Goal: Task Accomplishment & Management: Complete application form

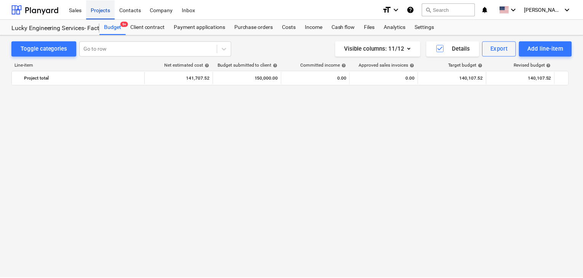
scroll to position [17790, 0]
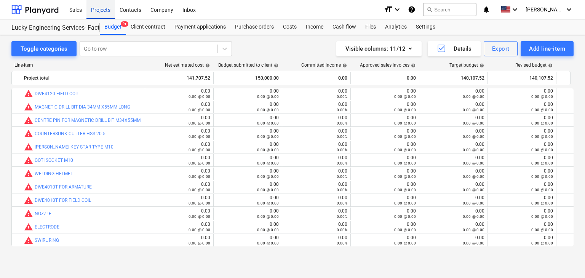
click at [98, 9] on div "Projects" at bounding box center [100, 9] width 29 height 19
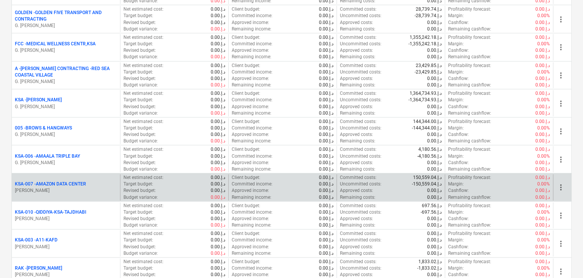
scroll to position [838, 0]
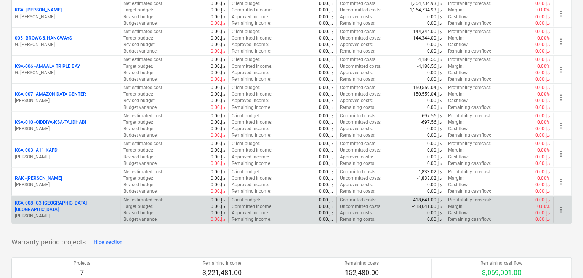
click at [77, 202] on p "KSA-008 - C3-[GEOGRAPHIC_DATA] -[GEOGRAPHIC_DATA]" at bounding box center [66, 206] width 102 height 13
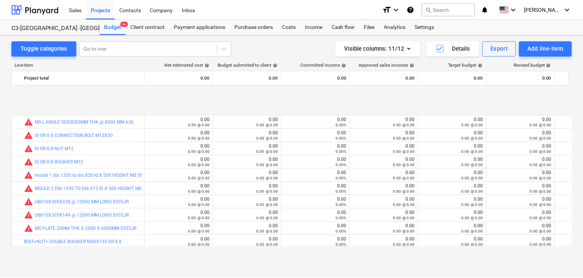
scroll to position [42, 0]
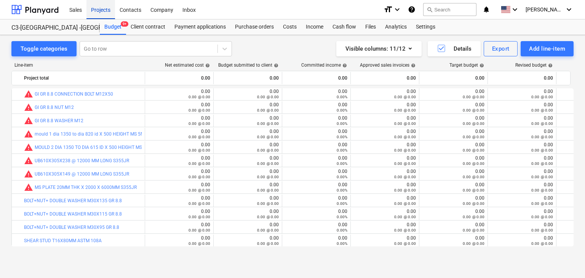
click at [96, 6] on div "Projects" at bounding box center [100, 9] width 29 height 19
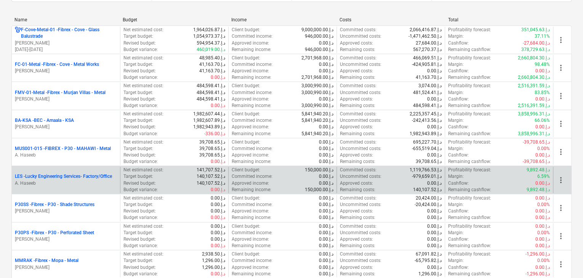
scroll to position [152, 0]
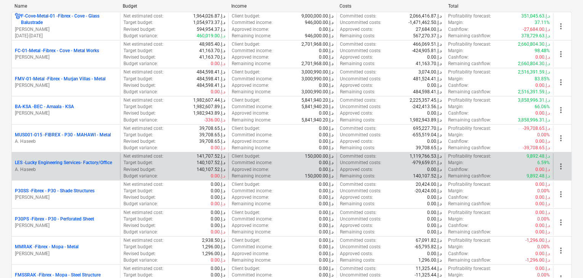
click at [63, 166] on div "LES - Lucky Engineering Services- Factory/Office A. Haseeb" at bounding box center [66, 166] width 102 height 13
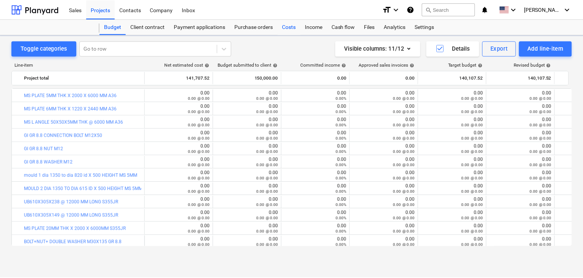
scroll to position [42, 0]
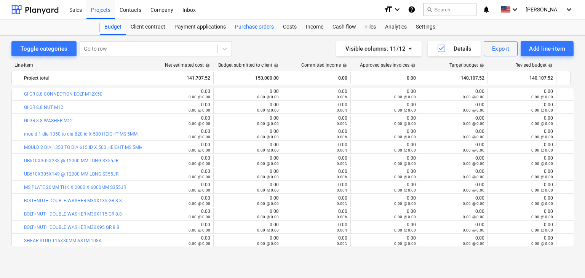
click at [263, 28] on div "Purchase orders" at bounding box center [254, 26] width 48 height 15
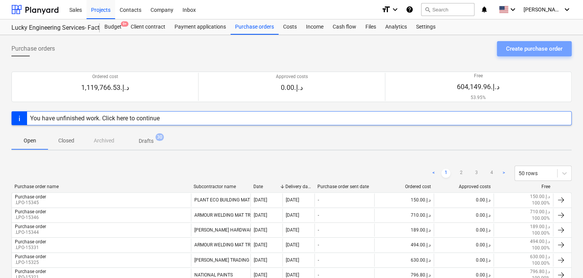
click at [523, 48] on div "Create purchase order" at bounding box center [534, 49] width 56 height 10
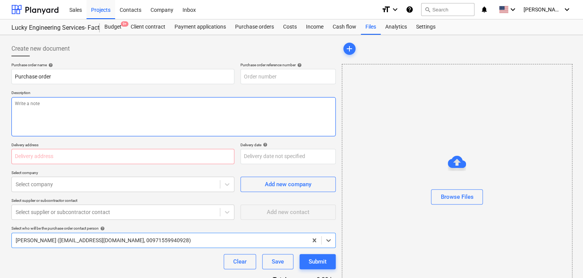
click at [279, 102] on textarea at bounding box center [173, 116] width 324 height 39
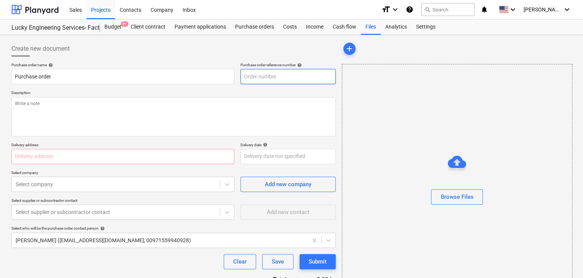
type textarea "x"
type input "LES-PO-490"
click at [285, 78] on input "LES-PO-490" at bounding box center [287, 76] width 95 height 15
drag, startPoint x: 285, startPoint y: 78, endPoint x: 225, endPoint y: 68, distance: 60.2
click at [225, 68] on div "Purchase order name help Purchase order Purchase order reference number help LE…" at bounding box center [173, 73] width 324 height 22
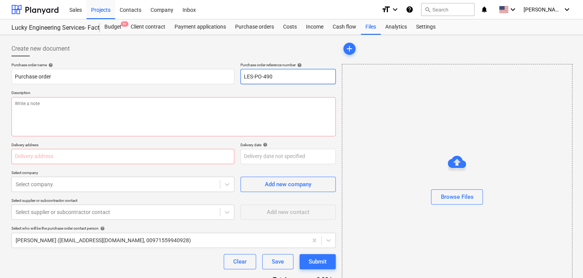
type textarea "x"
type input "."
type textarea "x"
type input ".L"
type textarea "x"
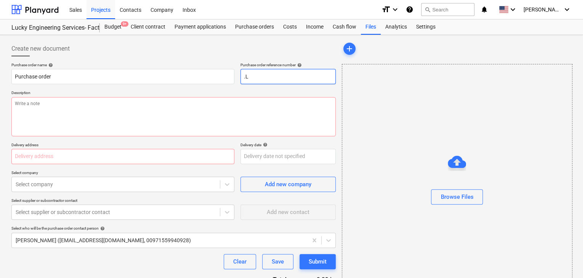
type input ".LP"
type textarea "x"
type input ".LPO"
type textarea "x"
type input ".LPO-"
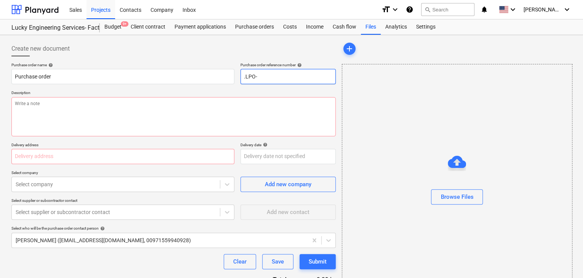
type textarea "x"
type input ".LPO-1"
type textarea "x"
type input ".LPO-15"
type textarea "x"
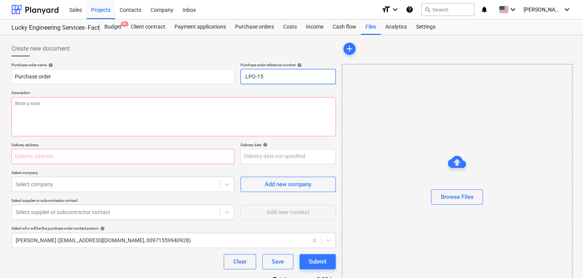
type input ".LPO-153"
type textarea "x"
type input ".LPO-1536"
type textarea "x"
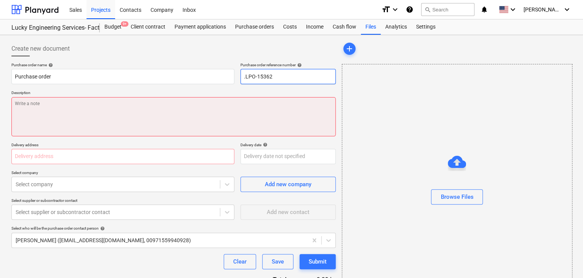
type input ".LPO-15362"
click at [39, 97] on textarea at bounding box center [173, 116] width 324 height 39
type textarea "x"
type textarea "2"
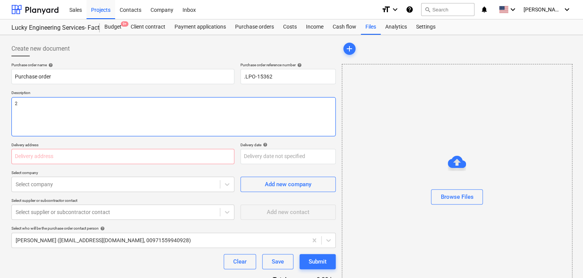
type textarea "x"
type textarea "24"
type textarea "x"
type textarea "24/"
type textarea "x"
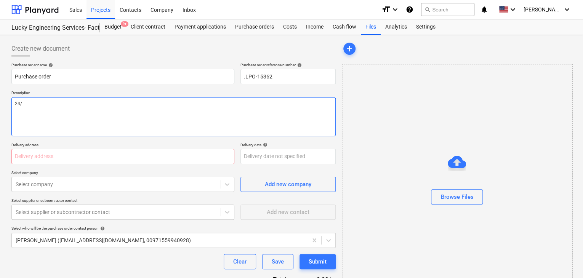
type textarea "24/A"
type textarea "x"
type textarea "24/AU"
type textarea "x"
type textarea "24/AUG"
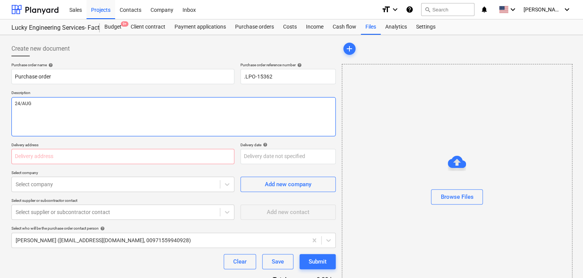
type textarea "x"
type textarea "24/AUG/"
type textarea "x"
type textarea "24/[DATE]"
type textarea "x"
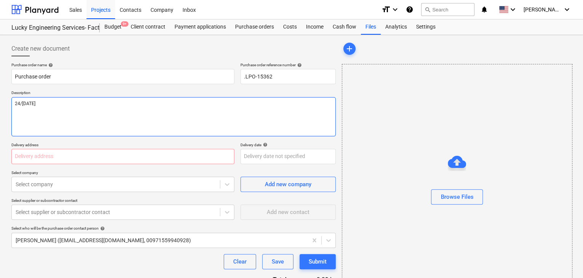
type textarea "[DATE]"
type textarea "x"
type textarea "[DATE]"
type textarea "x"
type textarea "[DATE]"
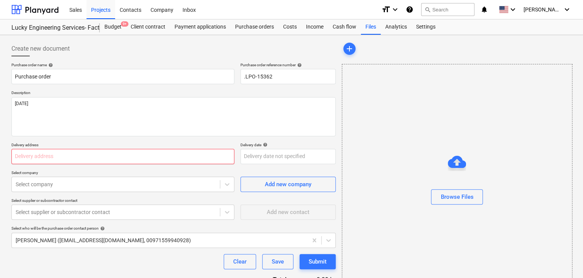
click at [26, 157] on input "text" at bounding box center [122, 156] width 223 height 15
type textarea "x"
type input "L"
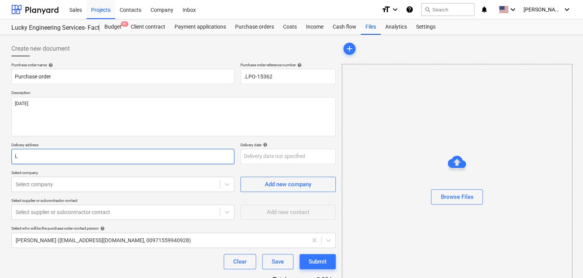
type textarea "x"
type input "LU"
type textarea "x"
type input "LUC"
type textarea "x"
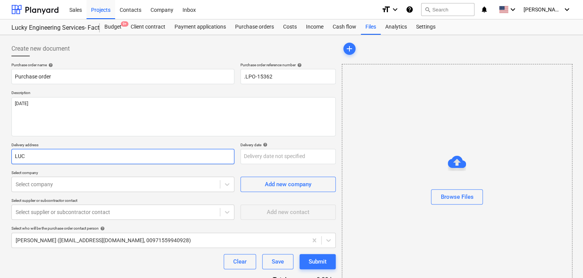
type input "LUCK"
type textarea "x"
type input "LUCKY"
type textarea "x"
type input "LUCKY E"
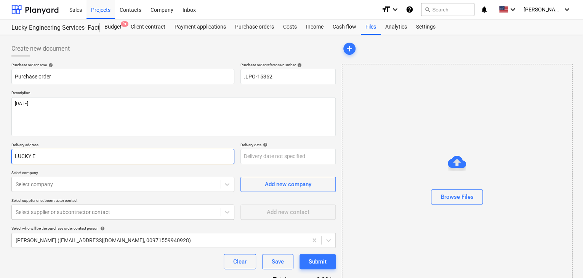
type textarea "x"
type input "LUCKY EN"
type textarea "x"
type input "LUCKY ENG"
type textarea "x"
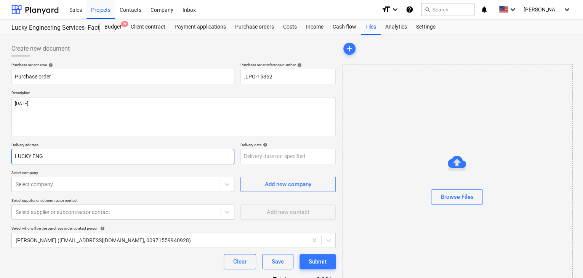
type input "LUCKY ENGI"
type textarea "x"
type input "LUCKY ENGIN"
type textarea "x"
type input "LUCKY ENGINE"
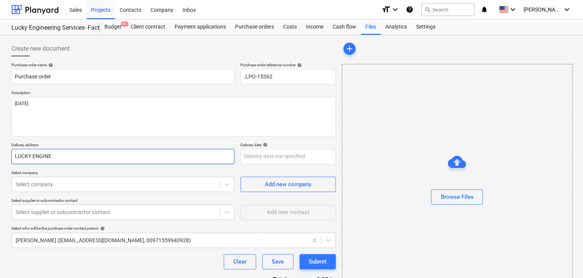
type textarea "x"
type input "LUCKY ENGINEE"
type textarea "x"
type input "LUCKY ENGINEERI"
type textarea "x"
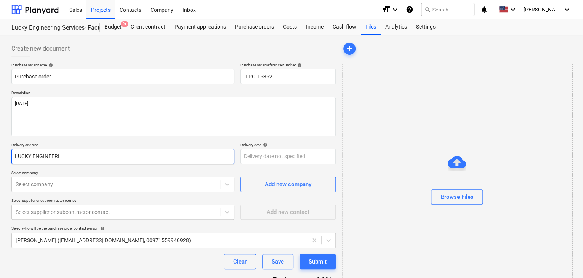
type input "LUCKY ENGINEERIN"
type textarea "x"
type input "LUCKY ENGINEERING"
type textarea "x"
type input "LUCKY ENGINEERING S"
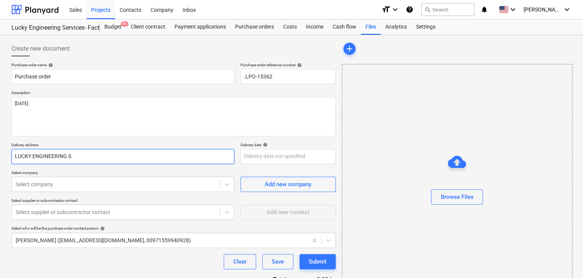
type textarea "x"
type input "LUCKY ENGINEERING SE"
type textarea "x"
type input "LUCKY ENGINEERING SER"
type textarea "x"
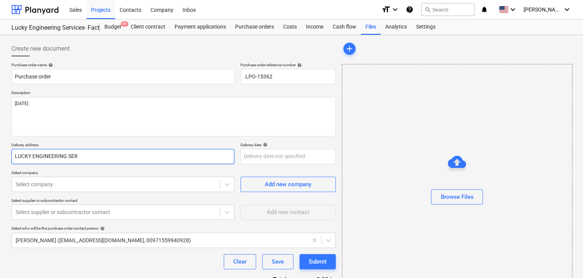
type input "LUCKY ENGINEERING SERV"
type textarea "x"
type input "LUCKY ENGINEERING SERVI"
type textarea "x"
type input "LUCKY ENGINEERING SERVIC"
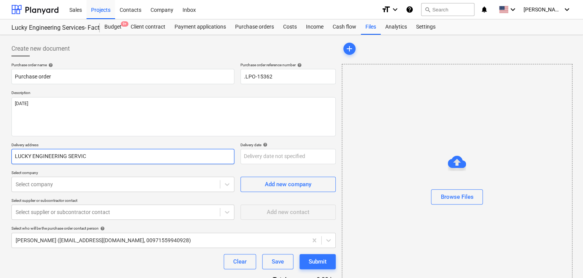
type textarea "x"
type input "LUCKY ENGINEERING SERVICE"
type textarea "x"
type input "LUCKY ENGINEERING SERVICES"
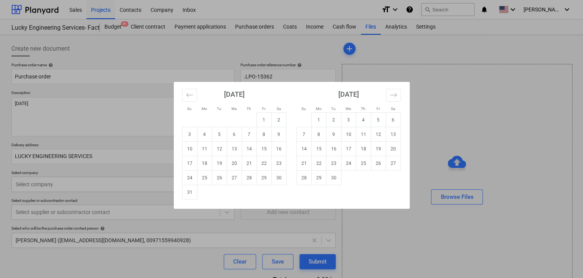
click at [250, 157] on body "Sales Projects Contacts Company Inbox format_size keyboard_arrow_down help sear…" at bounding box center [291, 139] width 583 height 278
drag, startPoint x: 185, startPoint y: 193, endPoint x: 160, endPoint y: 194, distance: 25.2
click at [186, 193] on td "31" at bounding box center [189, 192] width 15 height 14
type textarea "x"
type input "[DATE]"
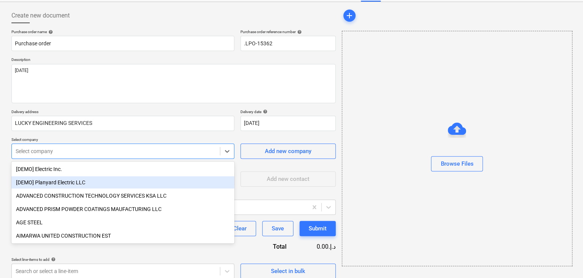
click at [125, 186] on body "Sales Projects Contacts Company Inbox format_size keyboard_arrow_down help sear…" at bounding box center [291, 106] width 583 height 278
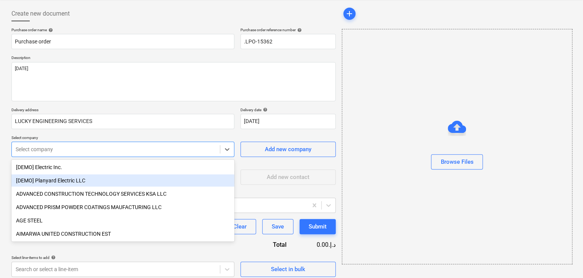
scroll to position [35, 0]
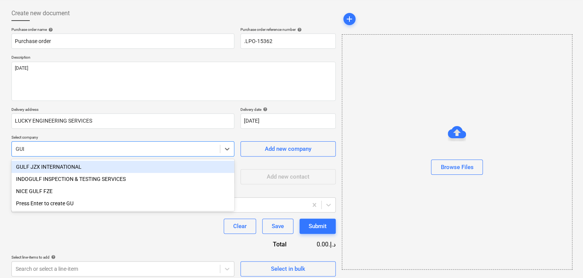
type input "GULF"
click at [117, 165] on div "GULF JZX INTERNATIONAL" at bounding box center [122, 167] width 223 height 12
type textarea "x"
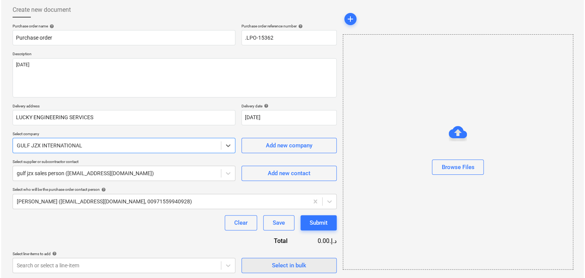
scroll to position [40, 0]
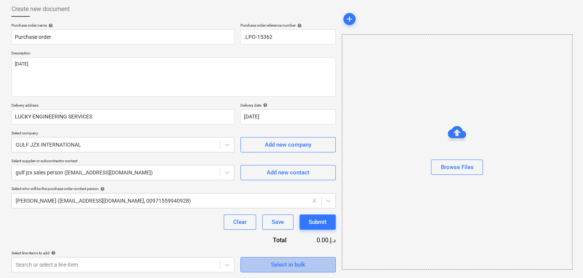
click at [285, 267] on div "Select in bulk" at bounding box center [288, 265] width 34 height 10
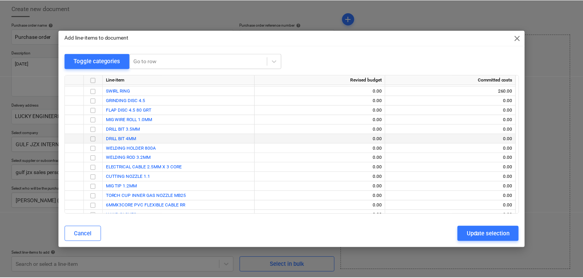
scroll to position [15168, 0]
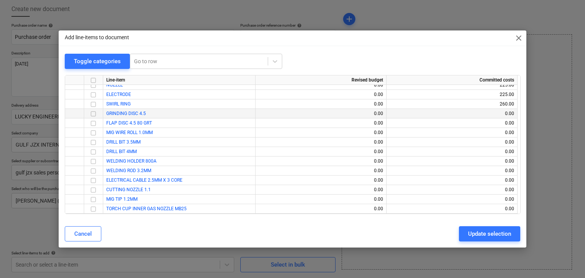
click at [95, 116] on input "checkbox" at bounding box center [93, 113] width 9 height 9
click at [93, 118] on div at bounding box center [93, 123] width 19 height 10
click at [91, 120] on input "checkbox" at bounding box center [93, 123] width 9 height 9
click at [470, 236] on div "Update selection" at bounding box center [489, 234] width 43 height 10
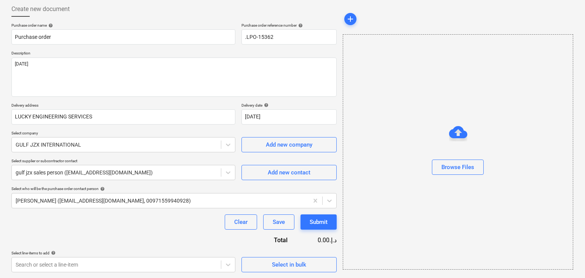
type textarea "x"
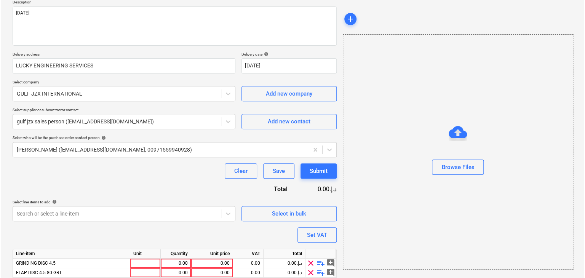
scroll to position [121, 0]
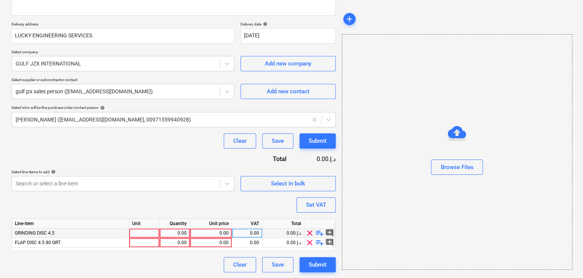
click at [135, 234] on div at bounding box center [144, 234] width 30 height 10
type input "NOS"
type textarea "x"
type input "NOS"
type textarea "x"
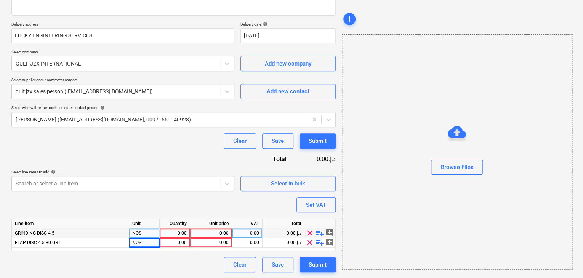
click at [170, 235] on div "0.00" at bounding box center [175, 234] width 24 height 10
type input "100"
type textarea "x"
type input "100"
type textarea "x"
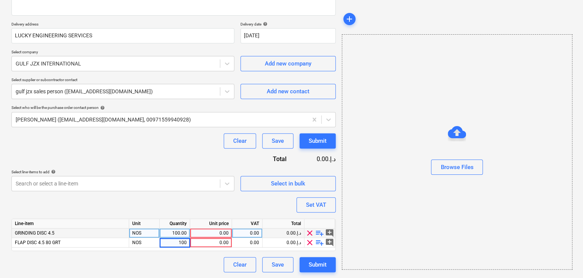
click at [210, 232] on div "0.00" at bounding box center [210, 234] width 35 height 10
type input "1.40"
type textarea "x"
type input "1.40"
type textarea "x"
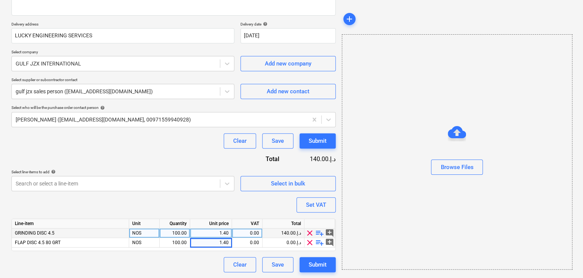
click at [383, 198] on div "Browse Files" at bounding box center [457, 151] width 230 height 235
click at [335, 203] on div "Create new document Purchase order name help Purchase order Purchase order refe…" at bounding box center [173, 96] width 330 height 358
click at [305, 197] on button "Set VAT" at bounding box center [315, 204] width 39 height 15
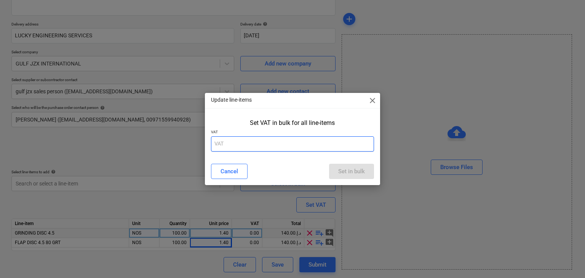
click at [251, 141] on input "text" at bounding box center [292, 143] width 163 height 15
type input "5"
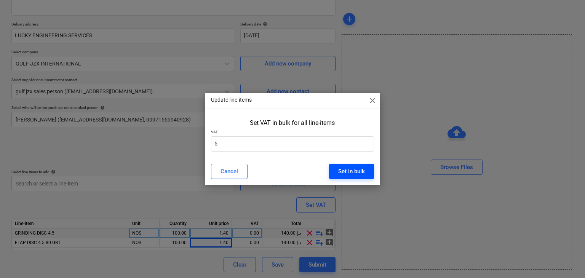
click at [345, 168] on div "Set in bulk" at bounding box center [351, 171] width 27 height 10
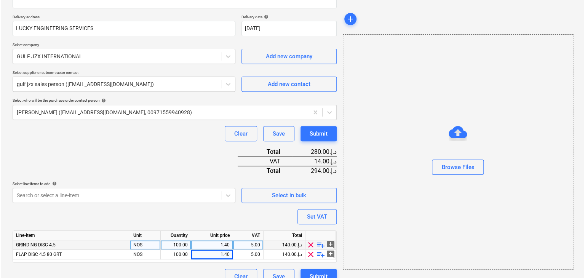
scroll to position [140, 0]
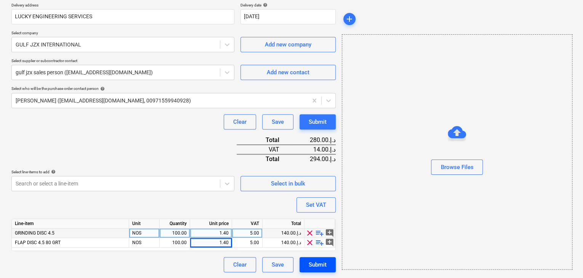
click at [311, 265] on div "Submit" at bounding box center [318, 265] width 18 height 10
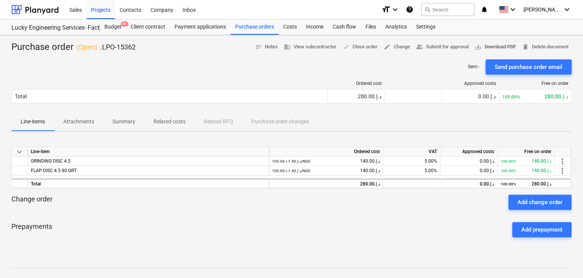
click at [492, 50] on span "save_alt Download PDF" at bounding box center [495, 47] width 41 height 9
drag, startPoint x: 267, startPoint y: 30, endPoint x: 254, endPoint y: 29, distance: 13.0
click at [267, 30] on div "Purchase orders" at bounding box center [254, 26] width 48 height 15
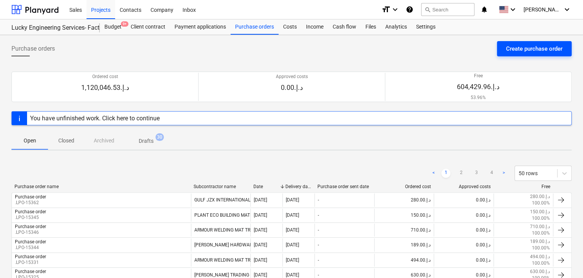
click at [514, 51] on div "Create purchase order" at bounding box center [534, 49] width 56 height 10
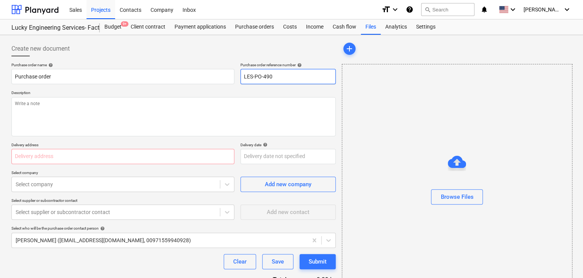
drag, startPoint x: 282, startPoint y: 74, endPoint x: 214, endPoint y: 63, distance: 68.8
click at [214, 63] on div "Purchase order name help Purchase order Purchase order reference number help LE…" at bounding box center [173, 73] width 324 height 22
type textarea "x"
type input "."
type textarea "x"
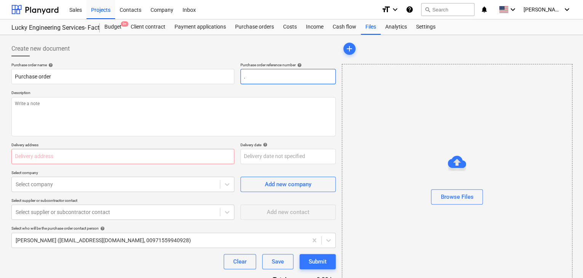
type input ".L"
type textarea "x"
type input ".LP"
type textarea "x"
type input ".LPO"
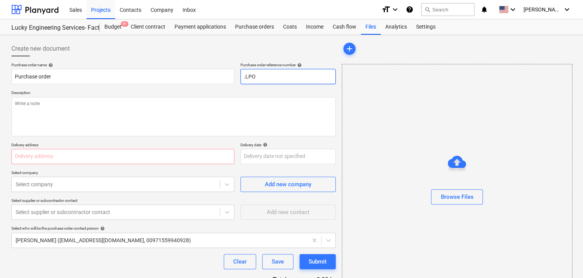
type textarea "x"
type input ".LPO-"
type textarea "x"
type input ".LPO-1"
type textarea "x"
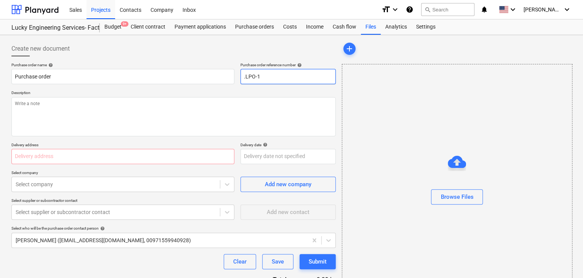
type input ".LPO-15"
type textarea "x"
type input ".LPO-153"
type textarea "x"
type input ".LPO-1536"
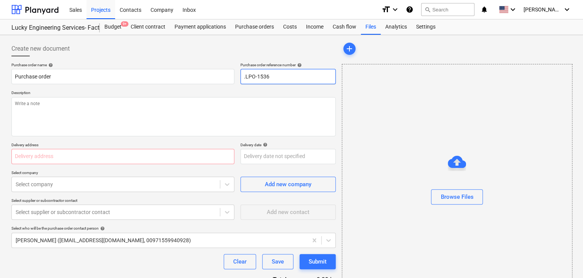
type textarea "x"
type input ".LPO-15368"
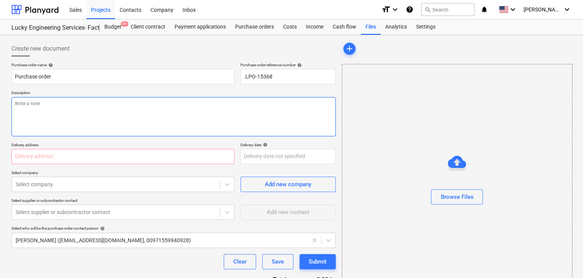
click at [90, 106] on textarea at bounding box center [173, 116] width 324 height 39
type textarea "x"
type textarea "2"
type textarea "x"
type textarea "24"
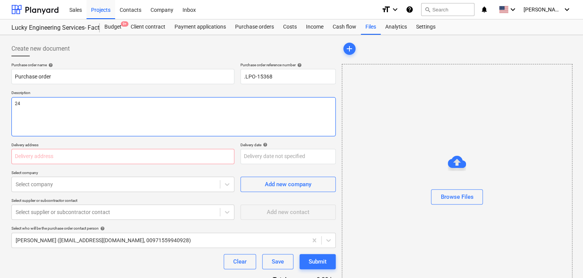
type textarea "x"
type textarea "24/"
type textarea "x"
type textarea "24/A"
type textarea "x"
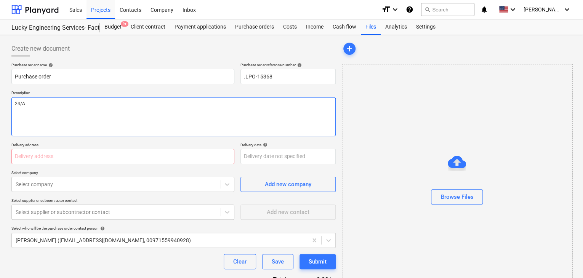
type textarea "24/AU"
type textarea "x"
type textarea "24/AUG"
type textarea "x"
type textarea "24/AUG/"
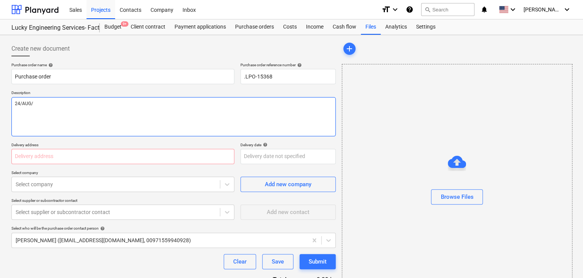
type textarea "x"
type textarea "24/[DATE]"
type textarea "x"
type textarea "[DATE]"
type textarea "x"
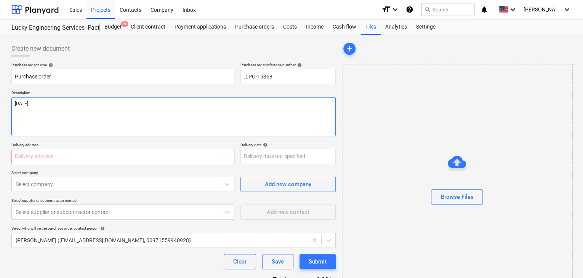
type textarea "[DATE]"
type textarea "x"
type textarea "[DATE]"
click at [27, 159] on input "text" at bounding box center [122, 156] width 223 height 15
type textarea "x"
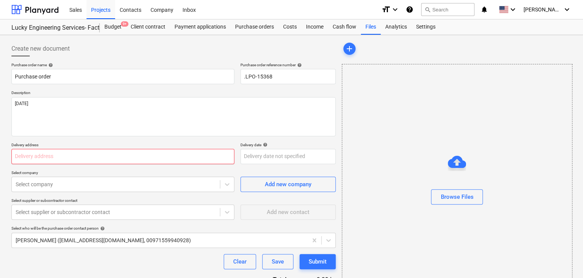
type input "L"
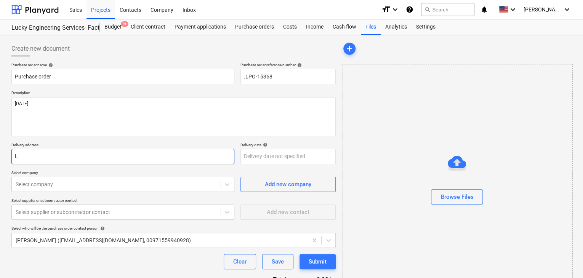
type textarea "x"
type input "LU"
type textarea "x"
type input "LUC"
type textarea "x"
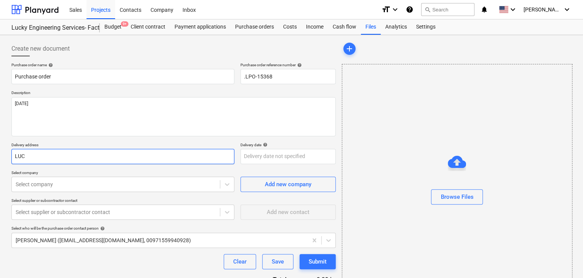
type input "LUCK"
type textarea "x"
type input "LUCKY"
type textarea "x"
type input "LUCKY"
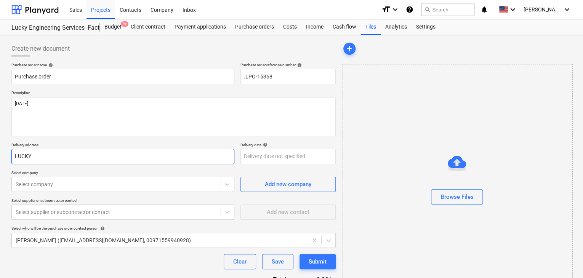
type textarea "x"
type input "LUCKY N"
type textarea "x"
type input "LUCKY NE"
type textarea "x"
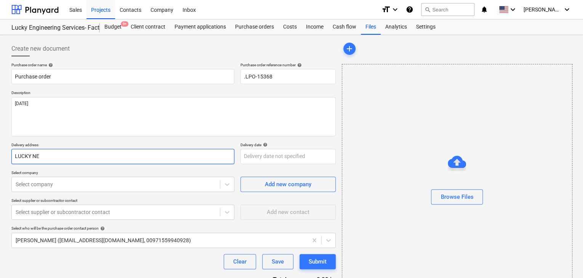
type input "LUCKY NEG"
type textarea "x"
type input "LUCKY [PERSON_NAME]"
type textarea "x"
type input "LUCKY NEG"
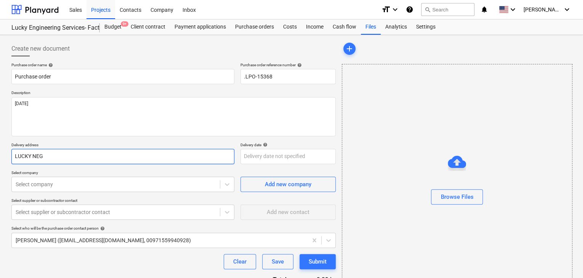
type textarea "x"
type input "LUCKY NE"
type textarea "x"
type input "LUCKY N"
type textarea "x"
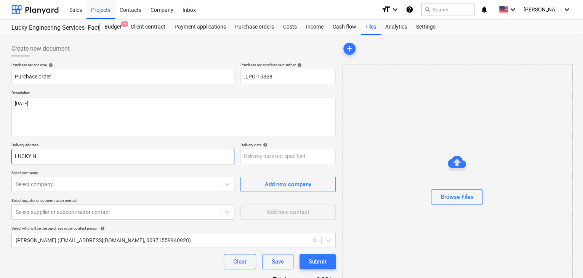
type input "LUCKY"
type textarea "x"
type input "LUCKY EN"
type textarea "x"
type input "LUCKY ENG"
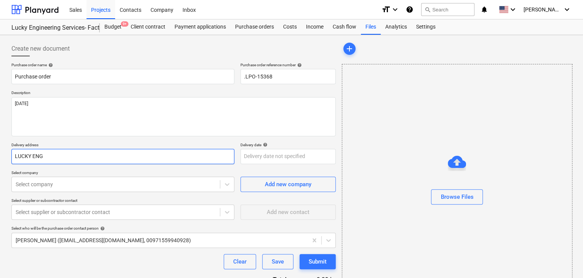
type textarea "x"
type input "LUCKY ENGI"
type textarea "x"
type input "LUCKY ENGIN"
type textarea "x"
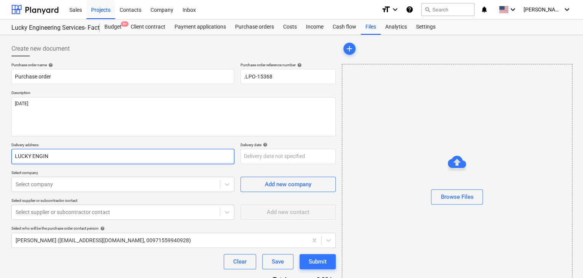
type input "LUCKY ENGINE"
type textarea "x"
type input "LUCKY ENGINEE"
type textarea "x"
type input "LUCKY ENGINEER"
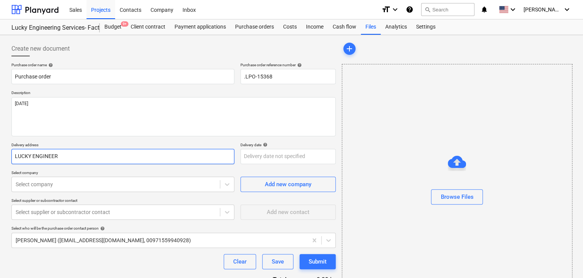
type textarea "x"
type input "LUCKY ENGINEERI"
type textarea "x"
type input "LUCKY ENGINEERIN"
type textarea "x"
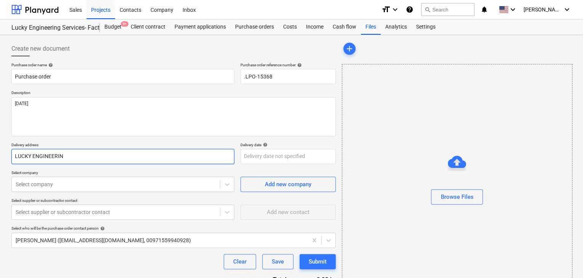
type input "LUCKY ENGINEERING"
type textarea "x"
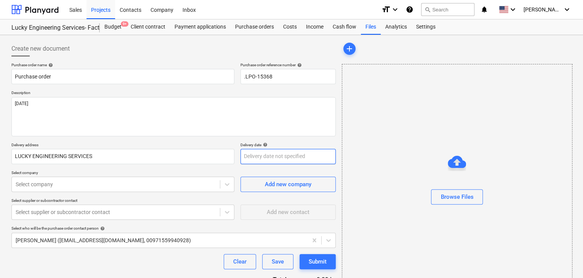
click at [245, 160] on body "Sales Projects Contacts Company Inbox format_size keyboard_arrow_down help sear…" at bounding box center [291, 139] width 583 height 278
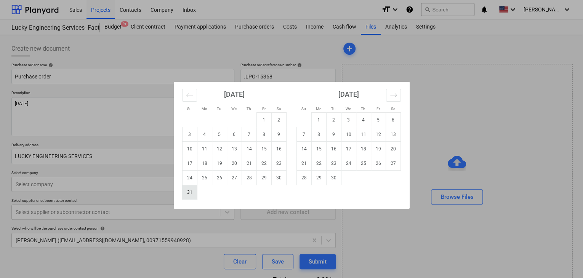
click at [194, 190] on td "31" at bounding box center [189, 192] width 15 height 14
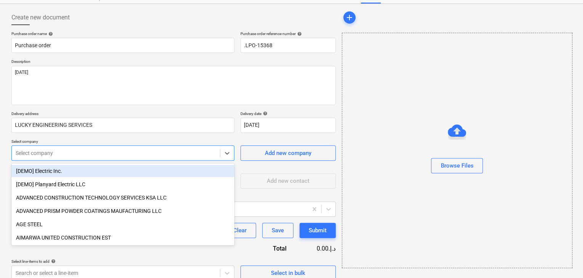
click at [123, 185] on body "Sales Projects Contacts Company Inbox format_size keyboard_arrow_down help sear…" at bounding box center [291, 108] width 583 height 278
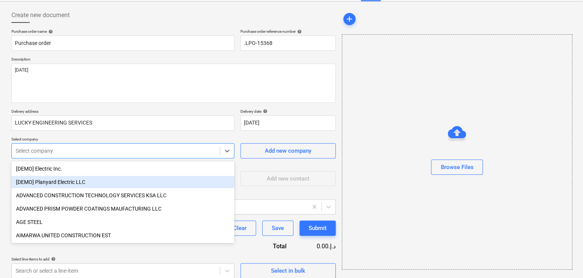
scroll to position [35, 0]
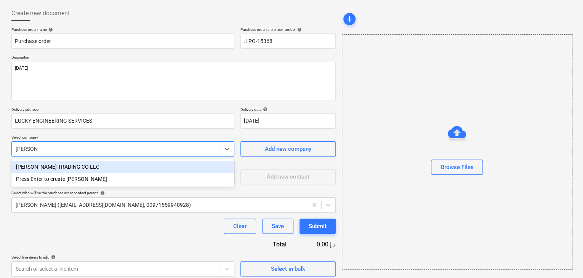
click at [122, 167] on div "[PERSON_NAME] TRADING CO LLC" at bounding box center [122, 167] width 223 height 12
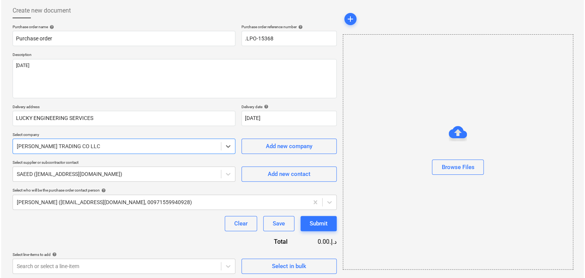
scroll to position [40, 0]
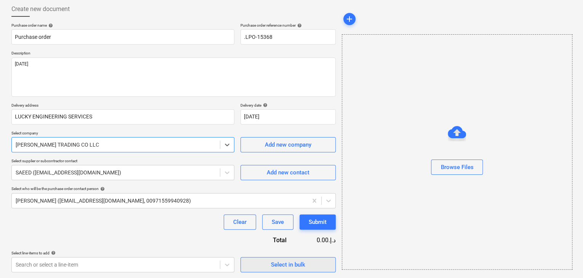
click at [264, 266] on span "Select in bulk" at bounding box center [288, 265] width 76 height 10
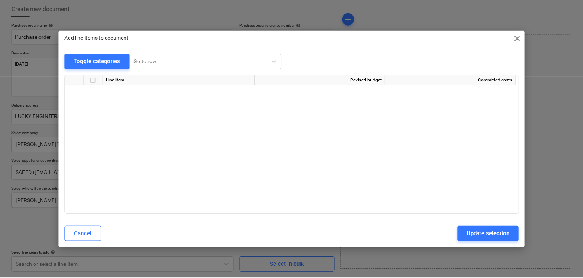
scroll to position [15206, 0]
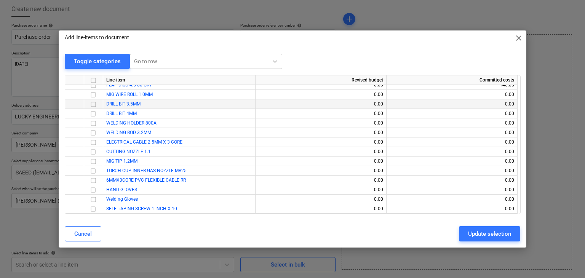
click at [91, 104] on input "checkbox" at bounding box center [93, 104] width 9 height 9
click at [92, 113] on input "checkbox" at bounding box center [93, 113] width 9 height 9
click at [94, 200] on input "checkbox" at bounding box center [93, 199] width 9 height 9
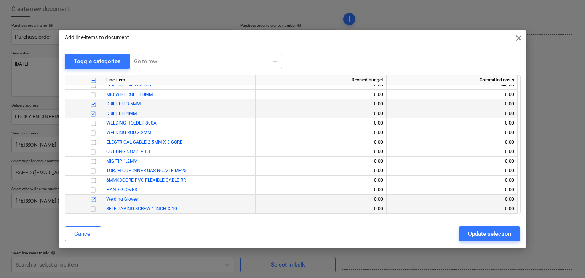
click at [93, 209] on input "checkbox" at bounding box center [93, 209] width 9 height 9
drag, startPoint x: 471, startPoint y: 230, endPoint x: 360, endPoint y: 214, distance: 112.5
click at [468, 230] on div "Update selection" at bounding box center [489, 234] width 43 height 10
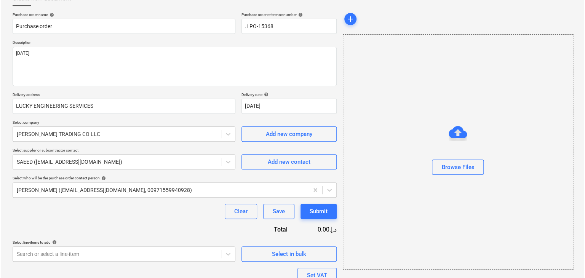
scroll to position [140, 0]
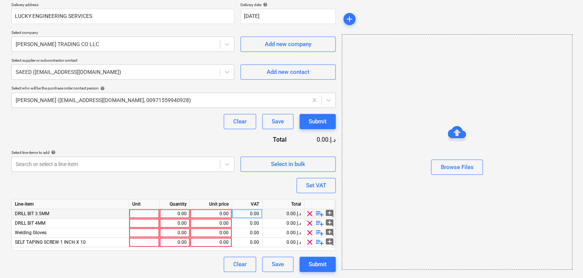
click at [137, 213] on div at bounding box center [144, 214] width 30 height 10
click at [175, 219] on div "0.00" at bounding box center [175, 224] width 24 height 10
click at [186, 214] on div "0.00" at bounding box center [175, 214] width 24 height 10
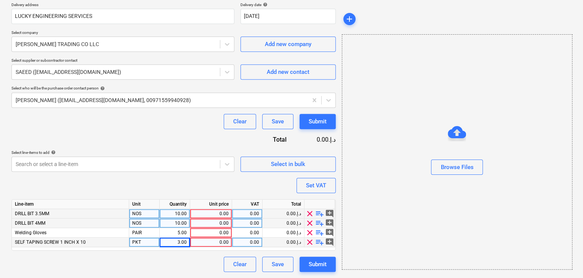
click at [207, 241] on div "0.00" at bounding box center [210, 243] width 35 height 10
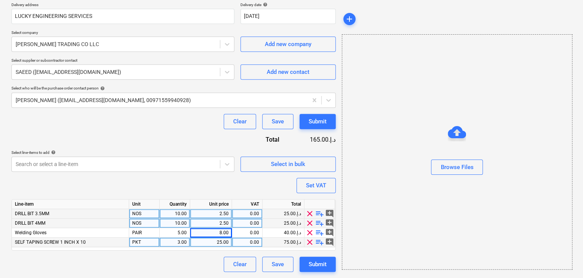
drag, startPoint x: 457, startPoint y: 244, endPoint x: 312, endPoint y: 195, distance: 152.8
click at [457, 244] on div "Browse Files" at bounding box center [457, 151] width 230 height 235
click at [308, 183] on div "Set VAT" at bounding box center [316, 186] width 20 height 10
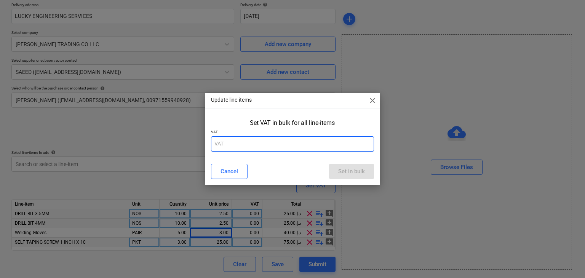
click at [262, 148] on input "text" at bounding box center [292, 143] width 163 height 15
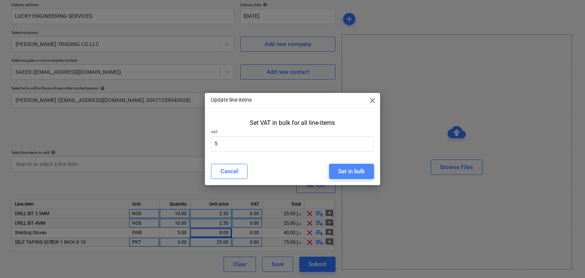
click at [352, 170] on div "Set in bulk" at bounding box center [351, 171] width 27 height 10
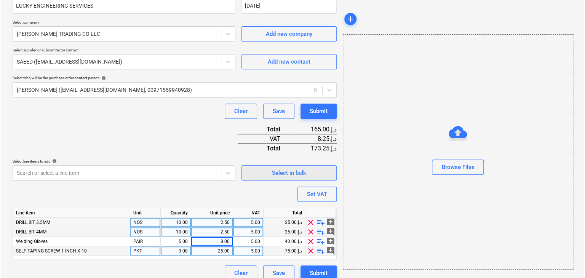
scroll to position [159, 0]
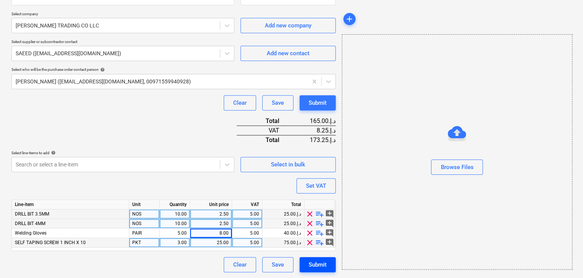
click at [314, 271] on button "Submit" at bounding box center [317, 264] width 36 height 15
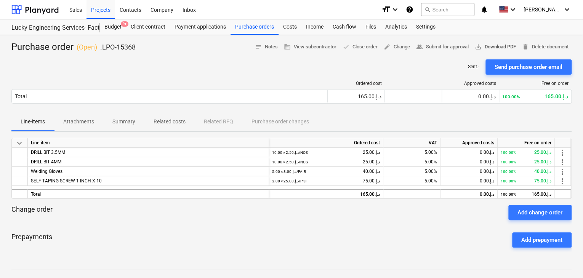
click at [492, 43] on span "save_alt Download PDF" at bounding box center [495, 47] width 41 height 9
click at [257, 27] on div "Purchase orders" at bounding box center [254, 26] width 48 height 15
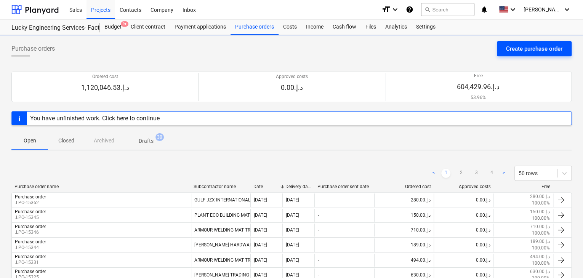
click at [521, 51] on div "Create purchase order" at bounding box center [534, 49] width 56 height 10
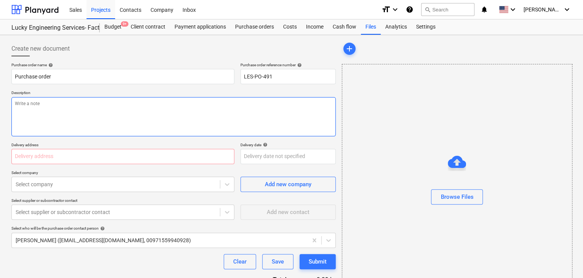
click at [256, 101] on textarea at bounding box center [173, 116] width 324 height 39
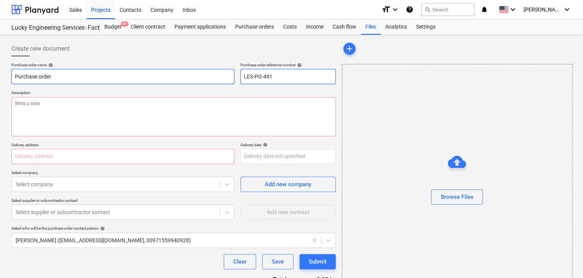
drag, startPoint x: 283, startPoint y: 76, endPoint x: 219, endPoint y: 73, distance: 63.7
click at [219, 73] on div "Purchase order name help Purchase order Purchase order reference number help LE…" at bounding box center [173, 73] width 324 height 22
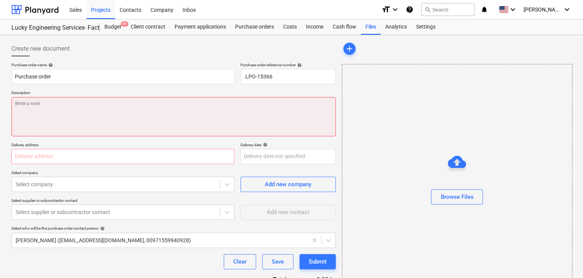
click at [182, 102] on textarea at bounding box center [173, 116] width 324 height 39
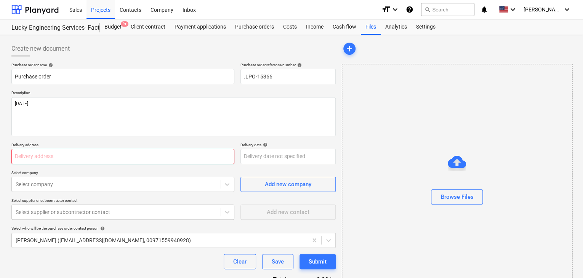
click at [90, 162] on input "text" at bounding box center [122, 156] width 223 height 15
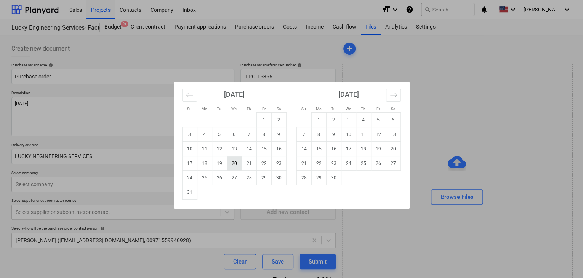
drag, startPoint x: 267, startPoint y: 153, endPoint x: 235, endPoint y: 168, distance: 35.4
click at [270, 152] on body "Sales Projects Contacts Company Inbox format_size keyboard_arrow_down help sear…" at bounding box center [291, 139] width 583 height 278
click at [189, 192] on td "31" at bounding box center [189, 192] width 15 height 14
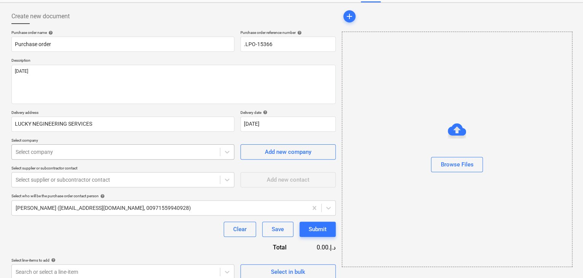
click at [125, 186] on body "Sales Projects Contacts Company Inbox format_size keyboard_arrow_down help sear…" at bounding box center [291, 107] width 583 height 278
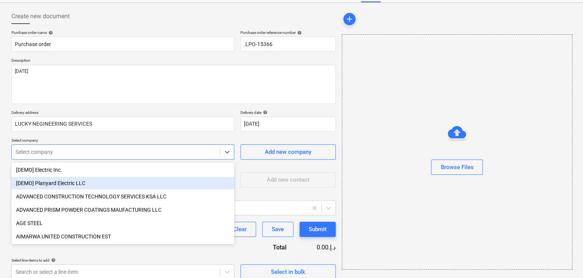
scroll to position [35, 0]
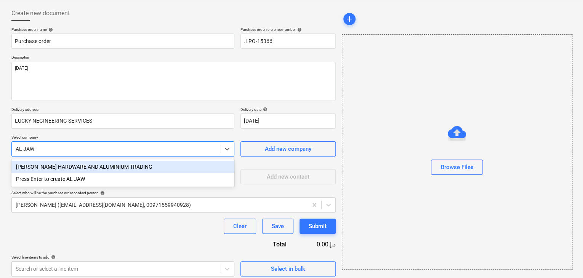
click at [136, 165] on div "[PERSON_NAME] HARDWARE AND ALUMINIUM TRADING" at bounding box center [122, 167] width 223 height 12
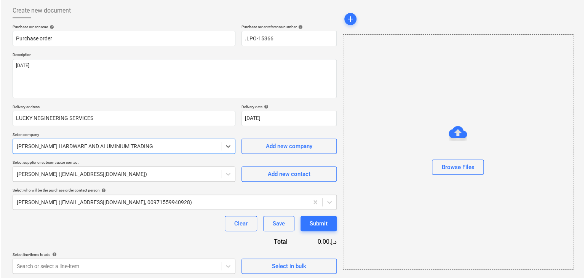
scroll to position [40, 0]
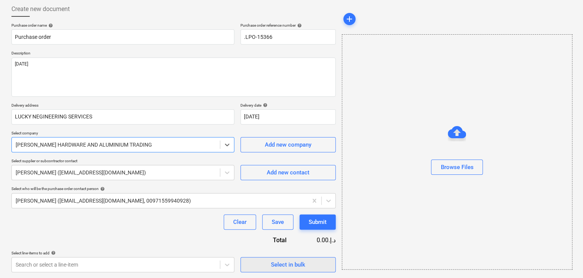
click at [278, 264] on div "Select in bulk" at bounding box center [288, 265] width 34 height 10
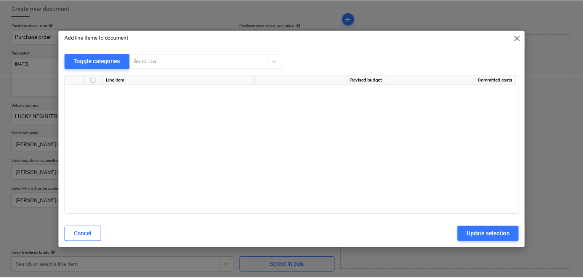
scroll to position [15206, 0]
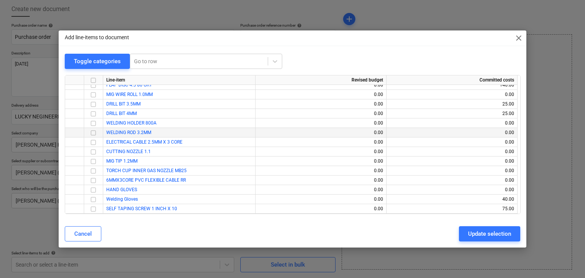
click at [93, 132] on input "checkbox" at bounding box center [93, 132] width 9 height 9
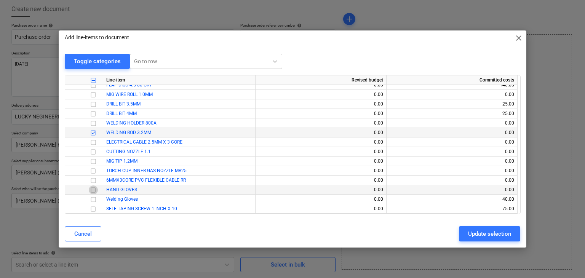
click at [96, 192] on input "checkbox" at bounding box center [93, 190] width 9 height 9
click at [463, 232] on button "Update selection" at bounding box center [489, 233] width 61 height 15
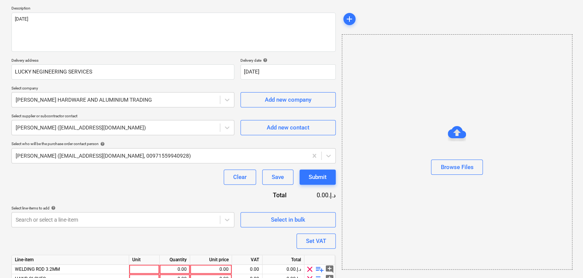
scroll to position [116, 0]
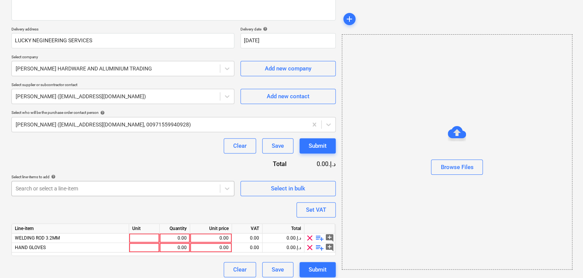
click at [89, 162] on body "Sales Projects Contacts Company Inbox format_size keyboard_arrow_down help sear…" at bounding box center [291, 23] width 583 height 278
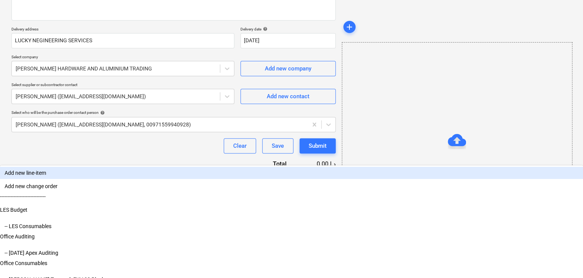
scroll to position [152, 0]
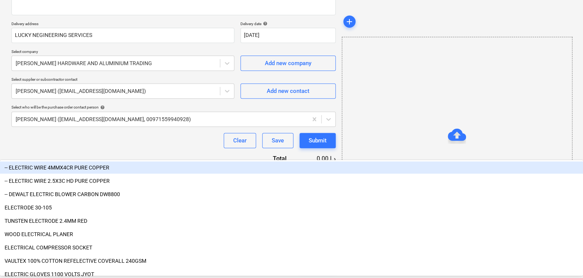
click at [301, 148] on div "Purchase order name help Purchase order Purchase order reference number help .L…" at bounding box center [173, 106] width 324 height 331
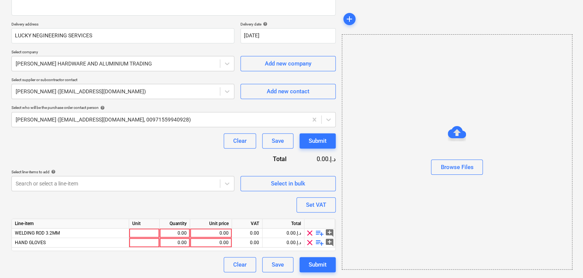
click at [279, 173] on div "Select in bulk" at bounding box center [287, 181] width 95 height 22
click at [262, 180] on span "Select in bulk" at bounding box center [288, 184] width 76 height 10
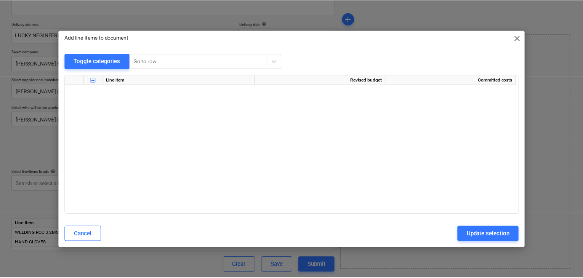
scroll to position [15206, 0]
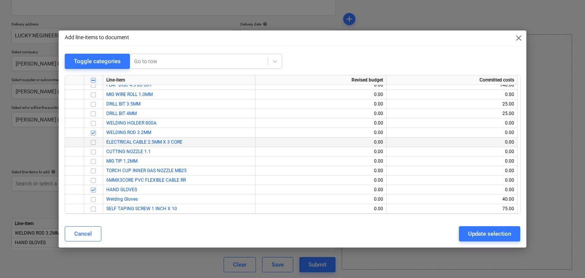
drag, startPoint x: 94, startPoint y: 141, endPoint x: 99, endPoint y: 143, distance: 4.8
click at [94, 141] on input "checkbox" at bounding box center [93, 142] width 9 height 9
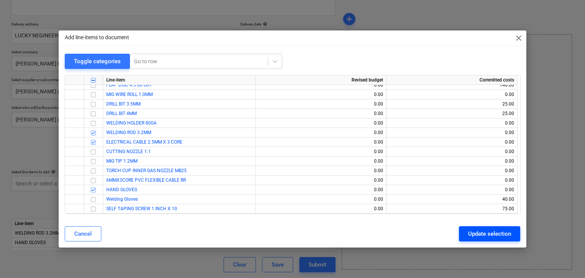
click at [472, 229] on div "Update selection" at bounding box center [489, 234] width 43 height 10
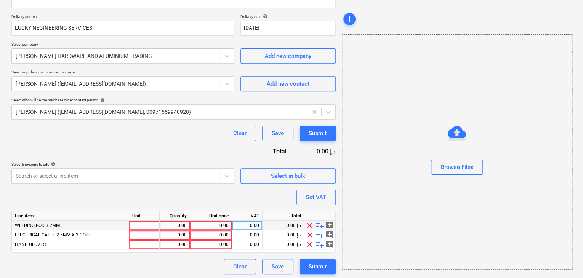
scroll to position [131, 0]
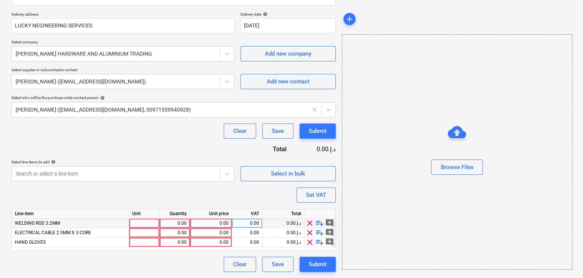
click at [138, 219] on div at bounding box center [144, 224] width 30 height 10
click at [174, 220] on div "0.00" at bounding box center [175, 224] width 24 height 10
click at [212, 221] on div "0.00" at bounding box center [210, 224] width 35 height 10
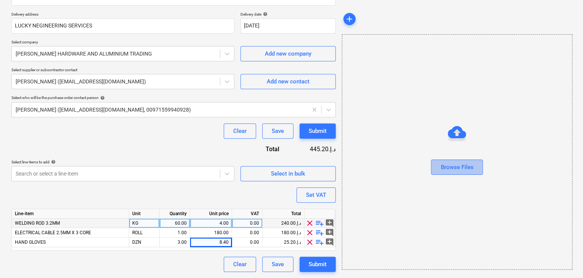
drag, startPoint x: 455, startPoint y: 167, endPoint x: 445, endPoint y: 168, distance: 10.0
click at [450, 167] on div "Browse Files" at bounding box center [456, 167] width 33 height 10
click at [325, 193] on div "Set VAT" at bounding box center [316, 195] width 20 height 10
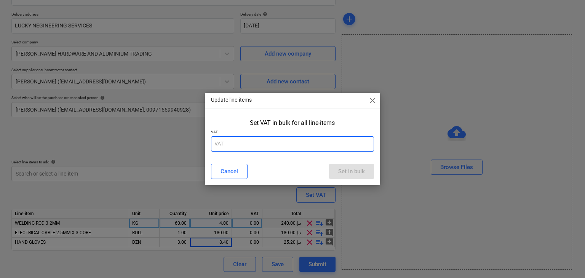
click at [243, 144] on input "text" at bounding box center [292, 143] width 163 height 15
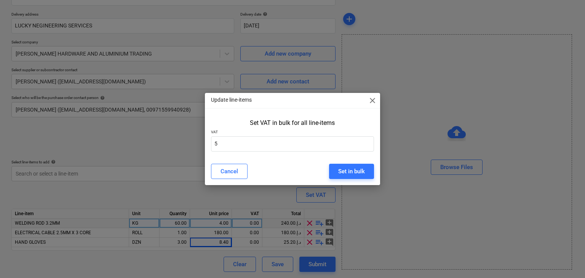
click at [350, 163] on div "Cancel Set in bulk" at bounding box center [292, 171] width 173 height 21
click at [336, 170] on button "Set in bulk" at bounding box center [351, 171] width 45 height 15
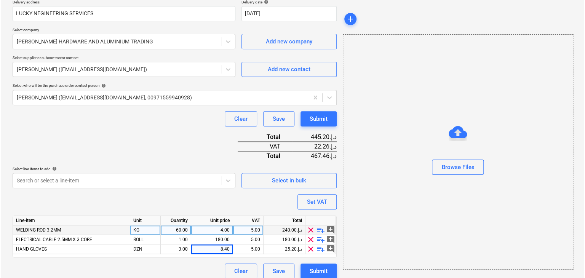
scroll to position [149, 0]
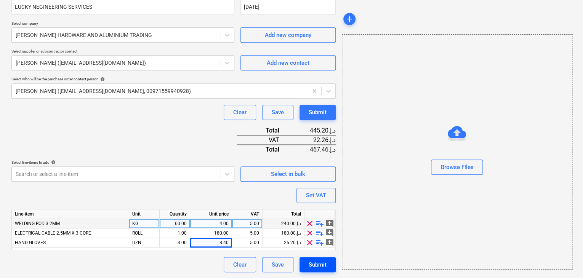
click at [309, 260] on div "Submit" at bounding box center [318, 265] width 18 height 10
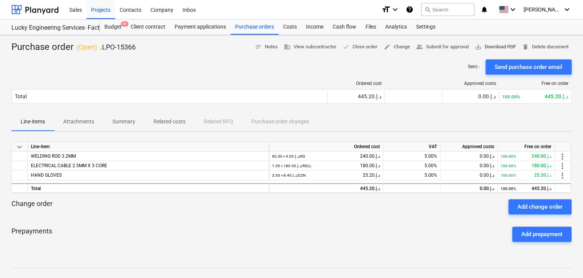
click at [503, 44] on span "save_alt Download PDF" at bounding box center [495, 47] width 41 height 9
click at [254, 26] on div "Purchase orders" at bounding box center [254, 26] width 48 height 15
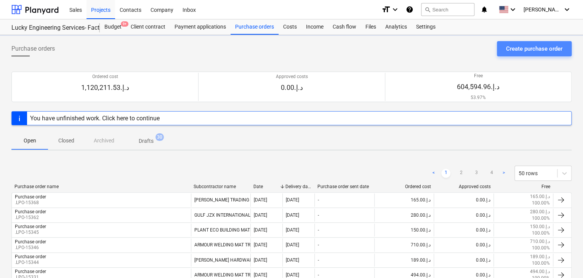
click at [518, 49] on div "Create purchase order" at bounding box center [534, 49] width 56 height 10
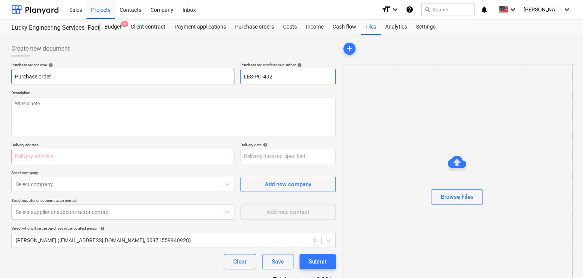
drag, startPoint x: 282, startPoint y: 74, endPoint x: 224, endPoint y: 70, distance: 58.0
click at [224, 70] on div "Purchase order name help Purchase order Purchase order reference number help LE…" at bounding box center [173, 73] width 324 height 22
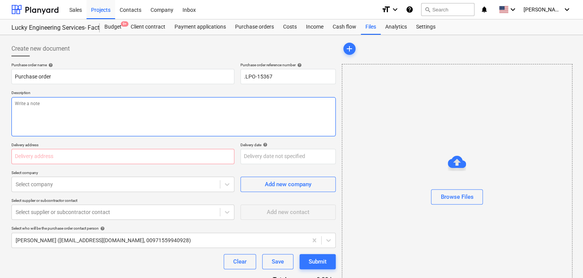
click at [174, 107] on textarea at bounding box center [173, 116] width 324 height 39
click at [125, 147] on p "Delivery address" at bounding box center [122, 145] width 223 height 6
click at [167, 157] on input "text" at bounding box center [122, 156] width 223 height 15
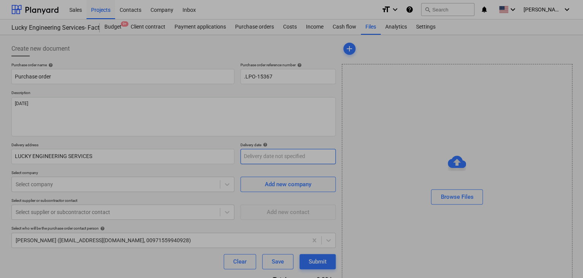
click at [248, 158] on body "Sales Projects Contacts Company Inbox format_size keyboard_arrow_down help sear…" at bounding box center [291, 139] width 583 height 278
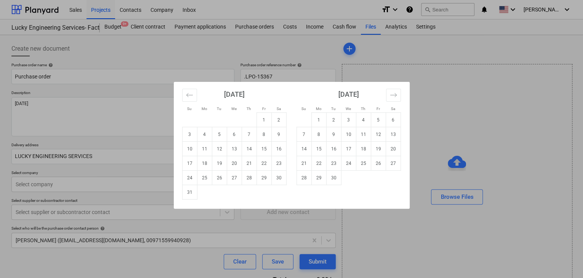
click at [192, 193] on td "31" at bounding box center [189, 192] width 15 height 14
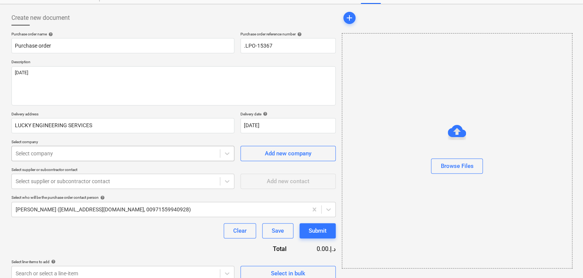
click at [154, 182] on body "Sales Projects Contacts Company Inbox format_size keyboard_arrow_down help sear…" at bounding box center [291, 108] width 583 height 278
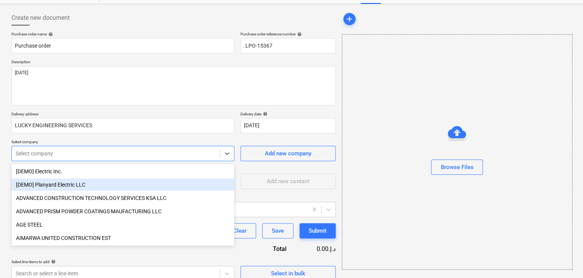
scroll to position [35, 0]
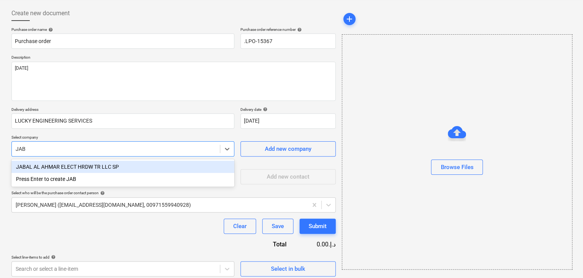
click at [188, 167] on div "JABAL AL AHMAR ELECT HRDW TR LLC SP" at bounding box center [122, 167] width 223 height 12
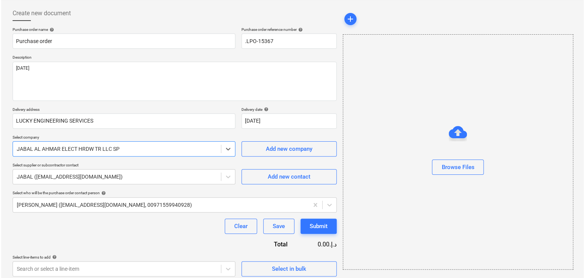
scroll to position [40, 0]
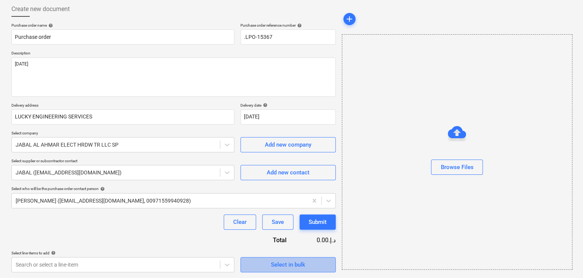
click at [252, 261] on span "Select in bulk" at bounding box center [288, 265] width 76 height 10
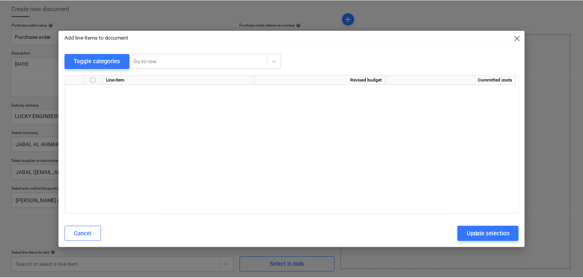
scroll to position [15206, 0]
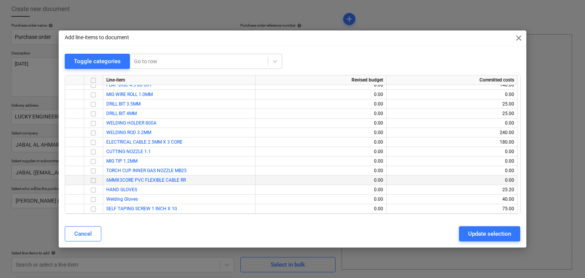
click at [96, 182] on input "checkbox" at bounding box center [93, 180] width 9 height 9
click at [474, 235] on div "Update selection" at bounding box center [489, 234] width 43 height 10
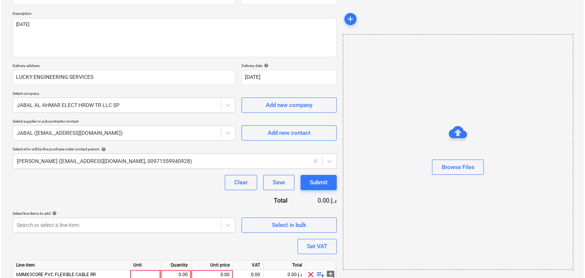
scroll to position [111, 0]
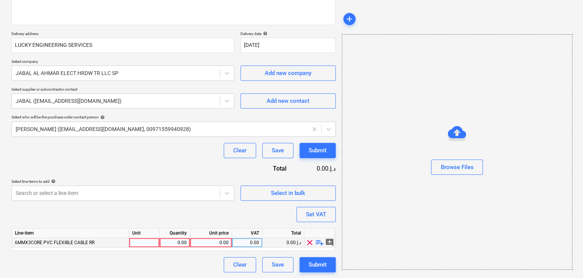
click at [142, 240] on div at bounding box center [144, 243] width 30 height 10
click at [174, 241] on div "0.00" at bounding box center [175, 243] width 24 height 10
click at [215, 242] on div "0.00" at bounding box center [210, 243] width 35 height 10
click at [382, 197] on div "Browse Files" at bounding box center [457, 151] width 230 height 235
click at [325, 214] on div "Set VAT" at bounding box center [316, 215] width 20 height 10
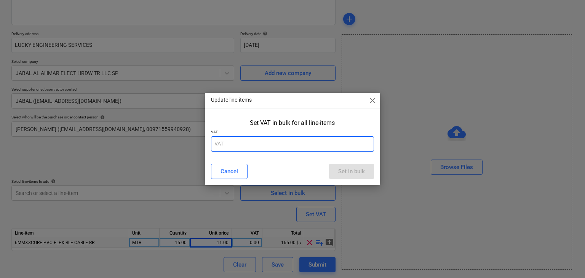
click at [267, 146] on input "text" at bounding box center [292, 143] width 163 height 15
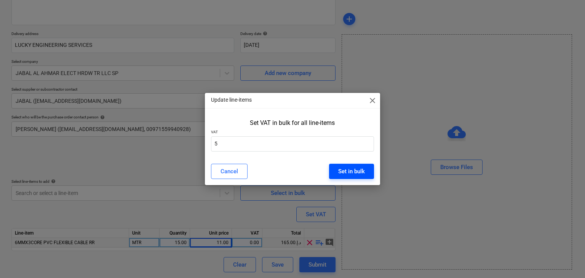
click at [341, 171] on div "Set in bulk" at bounding box center [351, 171] width 27 height 10
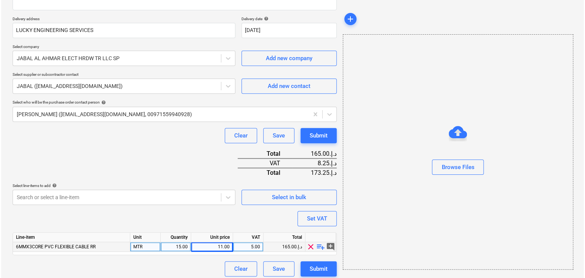
scroll to position [130, 0]
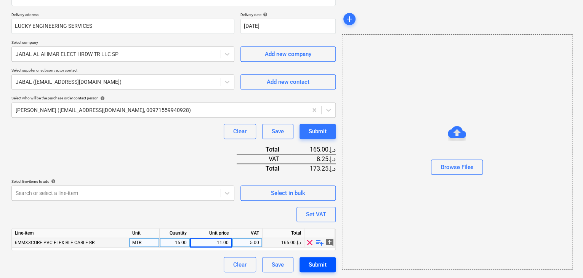
click at [319, 264] on div "Submit" at bounding box center [318, 265] width 18 height 10
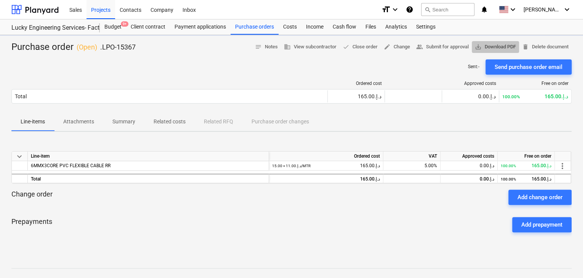
click at [511, 46] on span "save_alt Download PDF" at bounding box center [495, 47] width 41 height 9
click at [96, 14] on div "Projects" at bounding box center [100, 9] width 29 height 19
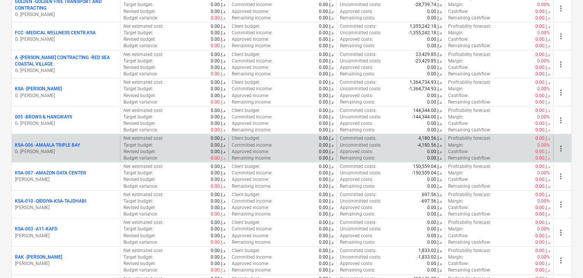
scroll to position [724, 0]
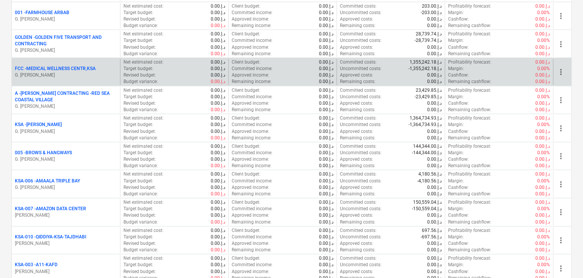
click at [73, 65] on p "FCC - MEDICAL WELLNESS CENTR,KSA" at bounding box center [55, 68] width 81 height 6
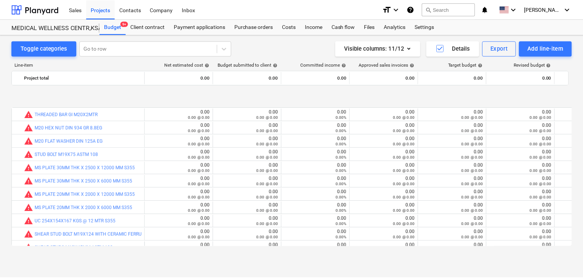
scroll to position [351, 0]
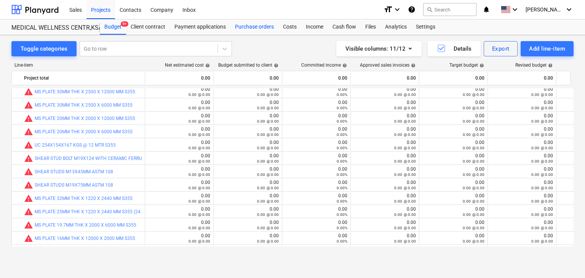
click at [259, 34] on div "Purchase orders" at bounding box center [254, 26] width 48 height 15
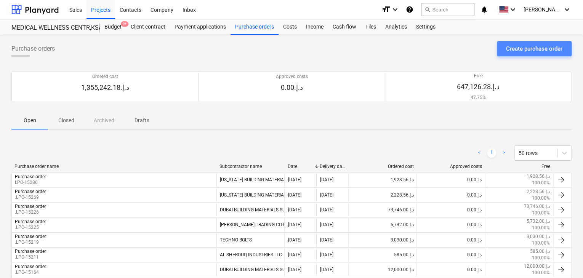
click at [512, 48] on div "Create purchase order" at bounding box center [534, 49] width 56 height 10
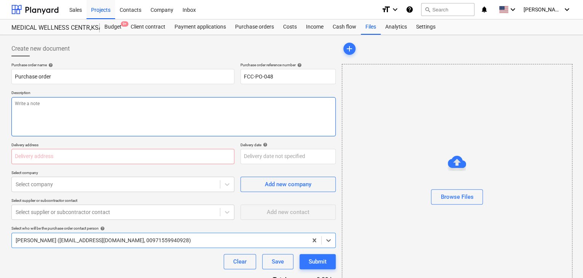
click at [179, 127] on textarea at bounding box center [173, 116] width 324 height 39
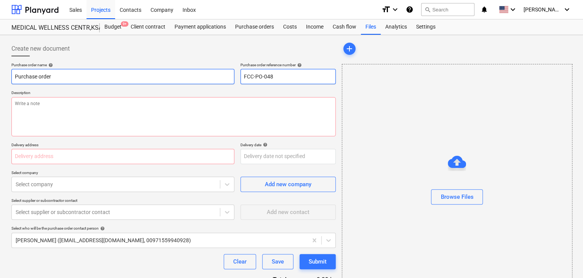
drag, startPoint x: 278, startPoint y: 76, endPoint x: 209, endPoint y: 78, distance: 69.4
click at [209, 78] on div "Purchase order name help Purchase order Purchase order reference number help FC…" at bounding box center [173, 73] width 324 height 22
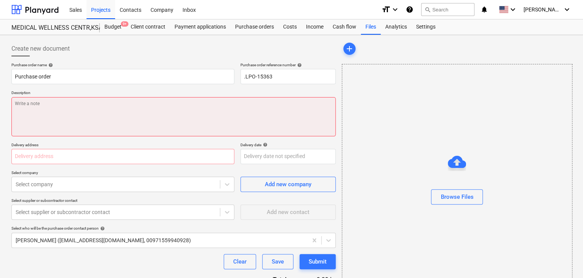
click at [98, 99] on textarea at bounding box center [173, 116] width 324 height 39
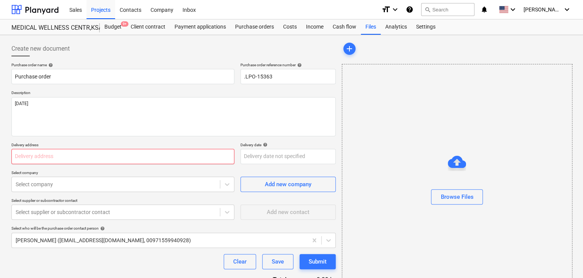
click at [17, 163] on input "text" at bounding box center [122, 156] width 223 height 15
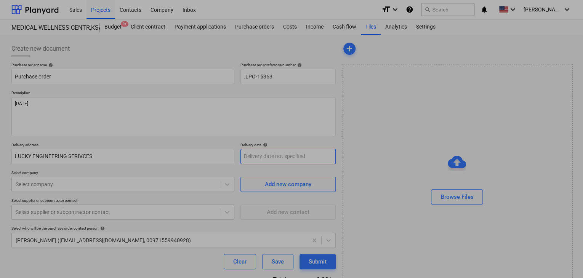
click at [252, 149] on body "Sales Projects Contacts Company Inbox format_size keyboard_arrow_down help sear…" at bounding box center [291, 139] width 583 height 278
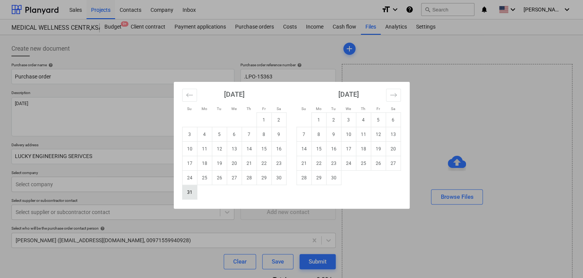
click at [195, 191] on td "31" at bounding box center [189, 192] width 15 height 14
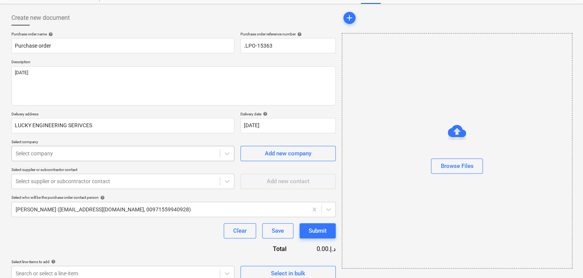
click at [76, 179] on body "Sales Projects Contacts Company Inbox format_size keyboard_arrow_down help sear…" at bounding box center [291, 108] width 583 height 278
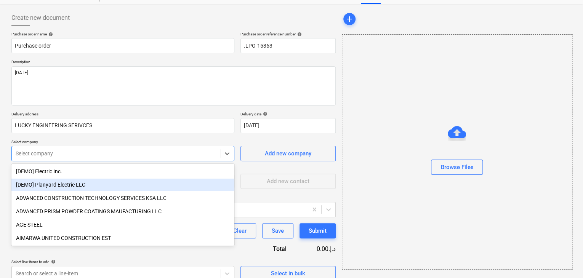
scroll to position [35, 0]
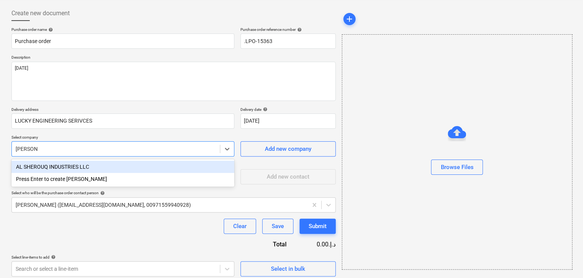
click at [76, 166] on div "AL SHEROUQ INDUSTRIES LLC" at bounding box center [122, 167] width 223 height 12
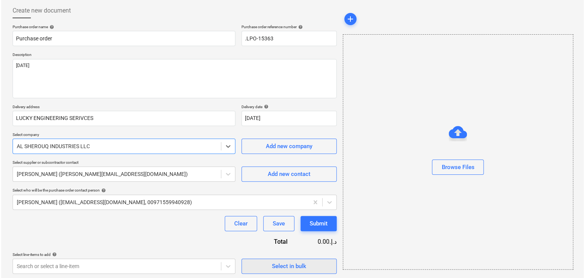
scroll to position [40, 0]
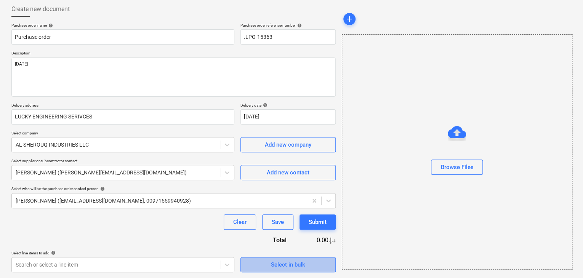
click at [292, 262] on div "Select in bulk" at bounding box center [288, 265] width 34 height 10
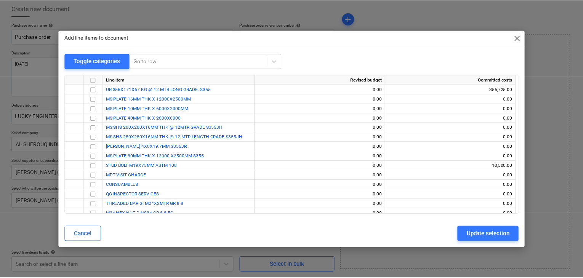
scroll to position [262, 0]
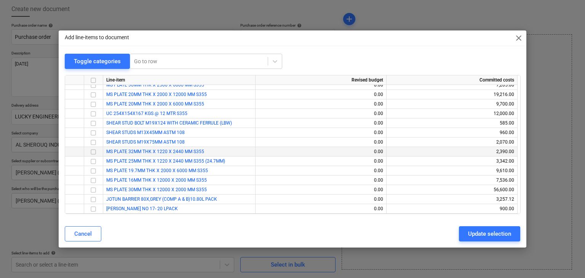
drag, startPoint x: 93, startPoint y: 142, endPoint x: 101, endPoint y: 147, distance: 8.9
click at [93, 142] on input "checkbox" at bounding box center [93, 142] width 9 height 9
click at [476, 235] on div "Update selection" at bounding box center [489, 234] width 43 height 10
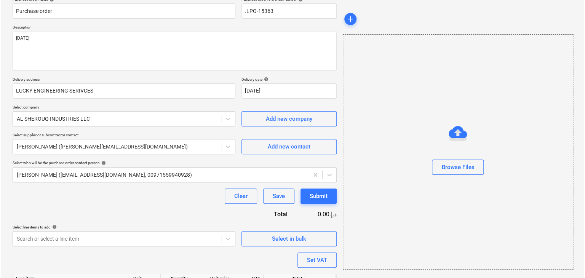
scroll to position [111, 0]
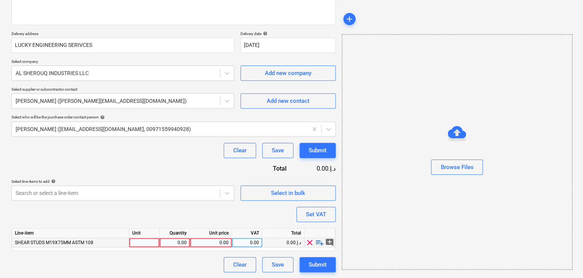
click at [149, 239] on div at bounding box center [144, 243] width 30 height 10
click at [175, 240] on div "0.00" at bounding box center [175, 243] width 24 height 10
click at [210, 243] on div "0.00" at bounding box center [210, 243] width 35 height 10
drag, startPoint x: 427, startPoint y: 247, endPoint x: 322, endPoint y: 224, distance: 107.7
click at [425, 246] on div "Browse Files" at bounding box center [457, 151] width 230 height 235
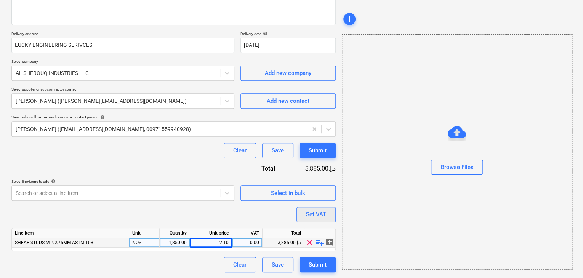
click at [322, 215] on div "Set VAT" at bounding box center [316, 215] width 20 height 10
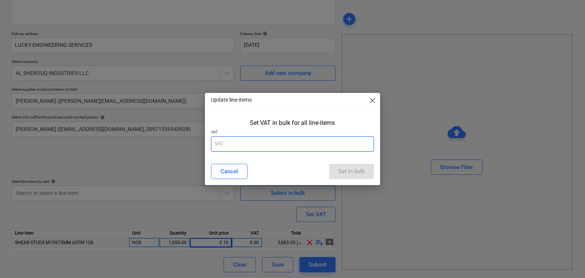
click at [245, 147] on input "text" at bounding box center [292, 143] width 163 height 15
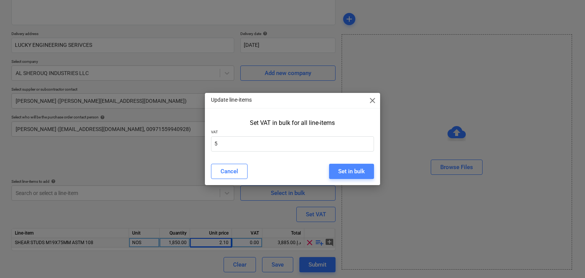
click at [338, 165] on button "Set in bulk" at bounding box center [351, 171] width 45 height 15
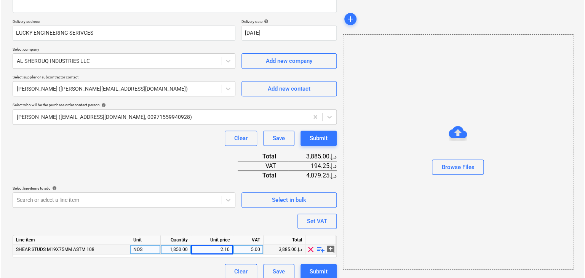
scroll to position [130, 0]
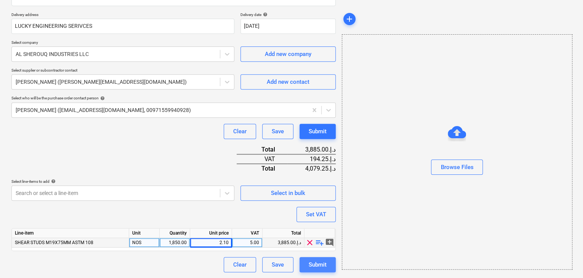
click at [314, 261] on div "Submit" at bounding box center [318, 265] width 18 height 10
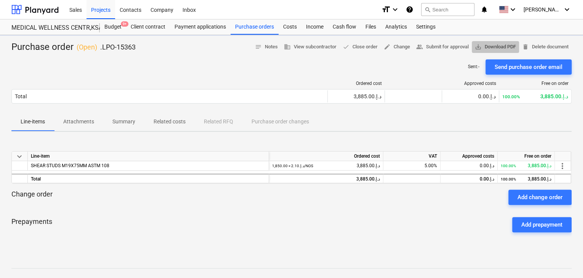
click at [501, 43] on span "save_alt Download PDF" at bounding box center [495, 47] width 41 height 9
click at [250, 22] on div "Purchase orders" at bounding box center [254, 26] width 48 height 15
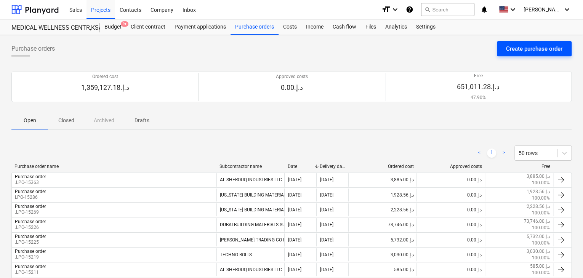
click at [517, 45] on div "Create purchase order" at bounding box center [534, 49] width 56 height 10
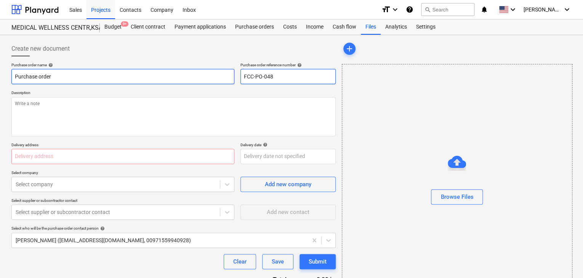
drag, startPoint x: 285, startPoint y: 78, endPoint x: 216, endPoint y: 74, distance: 68.3
click at [218, 75] on div "Purchase order name help Purchase order Purchase order reference number help FC…" at bounding box center [173, 73] width 324 height 22
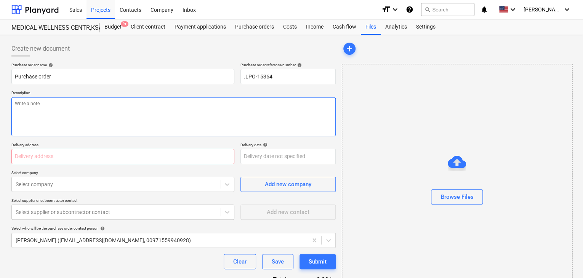
click at [124, 118] on textarea at bounding box center [173, 116] width 324 height 39
click at [19, 158] on input "text" at bounding box center [122, 156] width 223 height 15
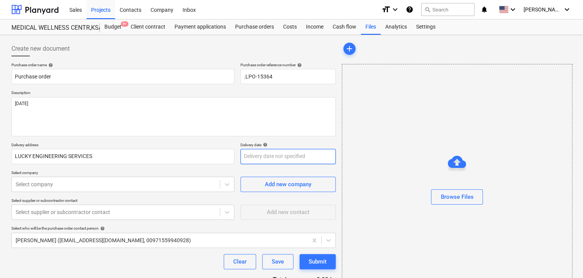
click at [249, 162] on body "Sales Projects Contacts Company Inbox format_size keyboard_arrow_down help sear…" at bounding box center [291, 139] width 583 height 278
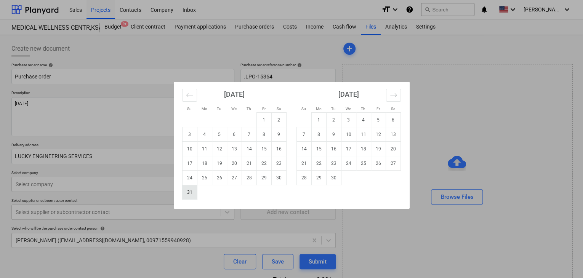
click at [192, 192] on td "31" at bounding box center [189, 192] width 15 height 14
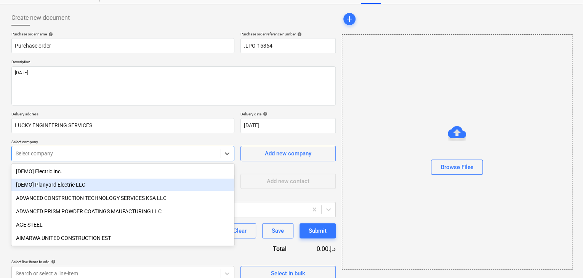
click at [82, 181] on body "Sales Projects Contacts Company Inbox format_size keyboard_arrow_down help sear…" at bounding box center [291, 108] width 583 height 278
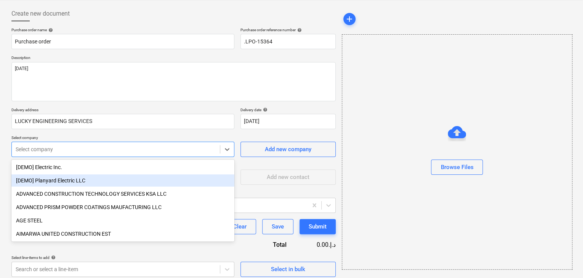
scroll to position [35, 0]
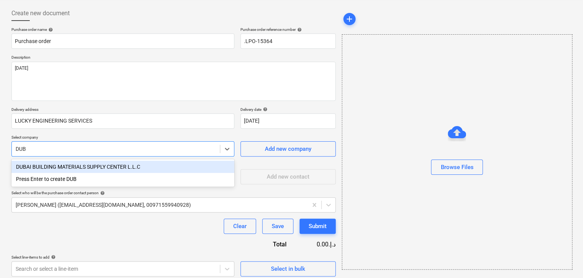
click at [104, 160] on div "DUBAI BUILDING MATERIALS SUPPLY CENTER L.L.C Press Enter to create DUB" at bounding box center [122, 172] width 223 height 27
click at [107, 170] on div "DUBAI BUILDING MATERIALS SUPPLY CENTER L.L.C" at bounding box center [122, 167] width 223 height 12
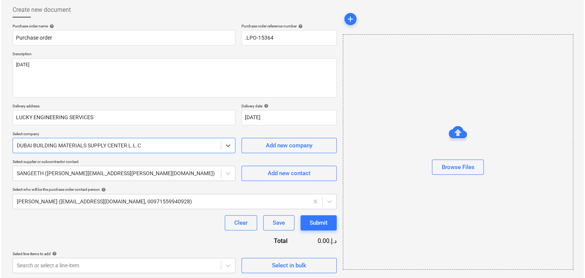
scroll to position [40, 0]
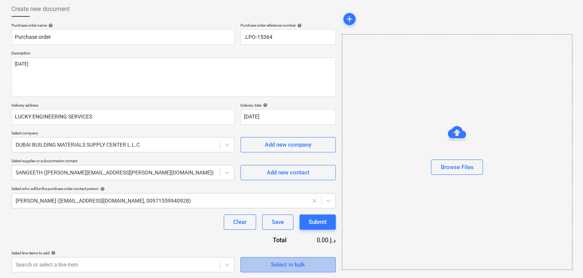
click at [283, 258] on button "Select in bulk" at bounding box center [287, 264] width 95 height 15
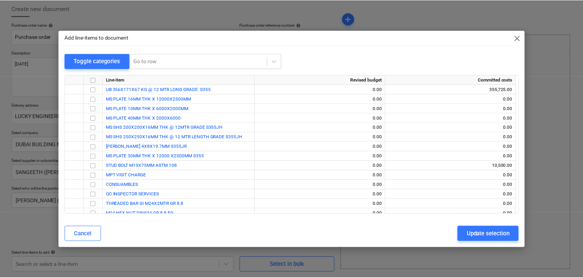
scroll to position [262, 0]
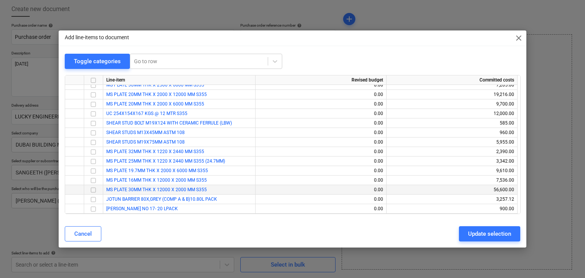
click at [93, 189] on input "checkbox" at bounding box center [93, 190] width 9 height 9
click at [460, 230] on button "Update selection" at bounding box center [489, 233] width 61 height 15
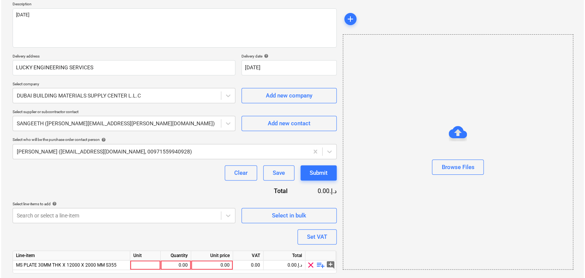
scroll to position [111, 0]
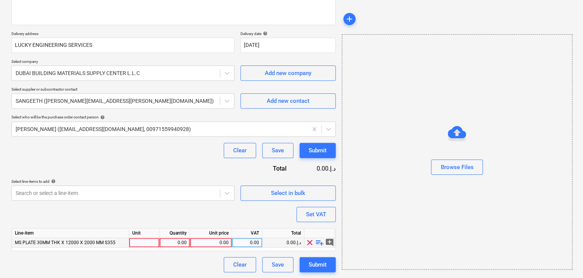
click at [145, 240] on div at bounding box center [144, 243] width 30 height 10
click at [171, 238] on div "0.00" at bounding box center [175, 243] width 24 height 10
click at [198, 231] on div "Unit price" at bounding box center [211, 234] width 42 height 10
click at [211, 239] on div "0.00" at bounding box center [210, 243] width 35 height 10
click at [401, 194] on div "Browse Files" at bounding box center [457, 151] width 230 height 235
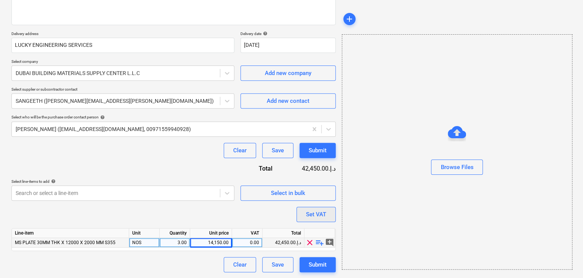
click at [328, 207] on button "Set VAT" at bounding box center [315, 214] width 39 height 15
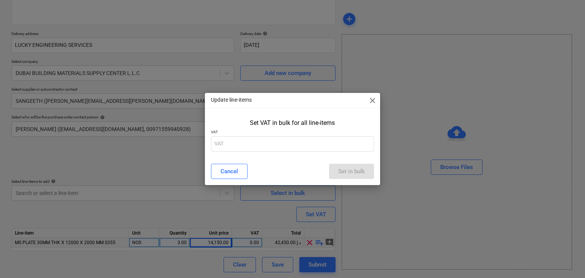
click at [259, 131] on p "VAT" at bounding box center [292, 133] width 163 height 6
click at [240, 142] on input "text" at bounding box center [292, 143] width 163 height 15
click at [335, 167] on button "Set in bulk" at bounding box center [351, 171] width 45 height 15
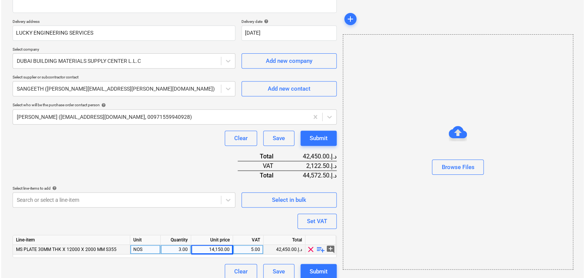
scroll to position [130, 0]
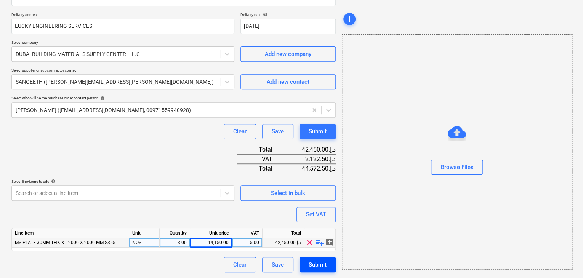
click at [322, 264] on div "Submit" at bounding box center [318, 265] width 18 height 10
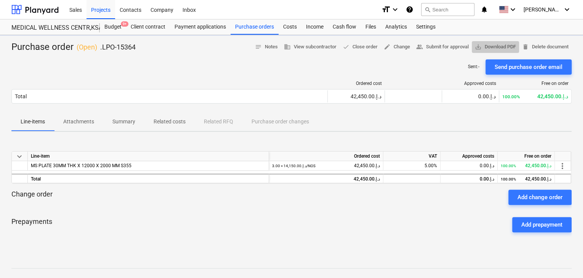
click at [506, 46] on span "save_alt Download PDF" at bounding box center [495, 47] width 41 height 9
click at [109, 13] on div "Projects" at bounding box center [100, 9] width 29 height 19
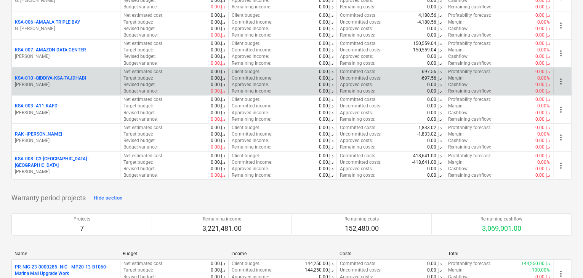
scroll to position [914, 0]
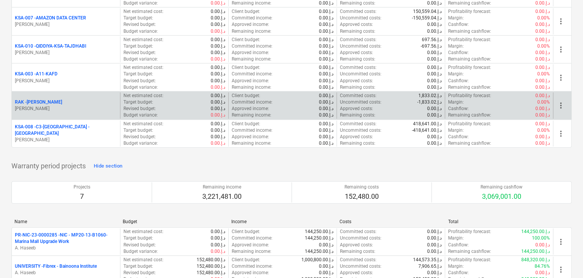
click at [50, 106] on p "[PERSON_NAME]" at bounding box center [66, 109] width 102 height 6
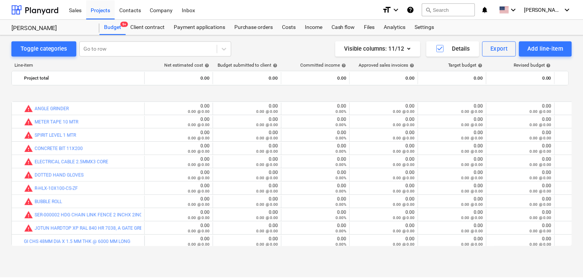
scroll to position [175, 0]
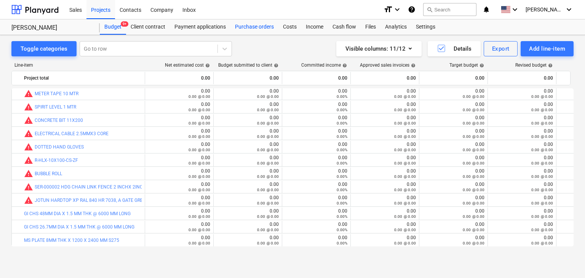
click at [265, 32] on div "Purchase orders" at bounding box center [254, 26] width 48 height 15
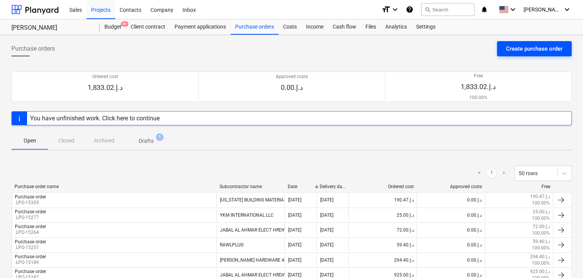
click at [514, 53] on div "Create purchase order" at bounding box center [534, 49] width 56 height 10
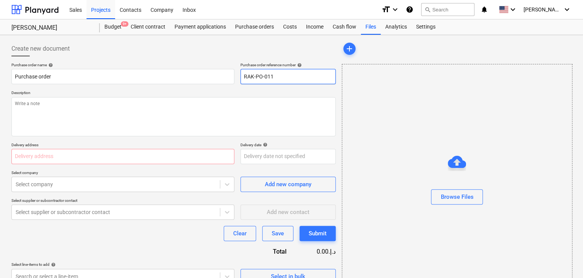
click at [266, 78] on input "RAK-PO-011" at bounding box center [287, 76] width 95 height 15
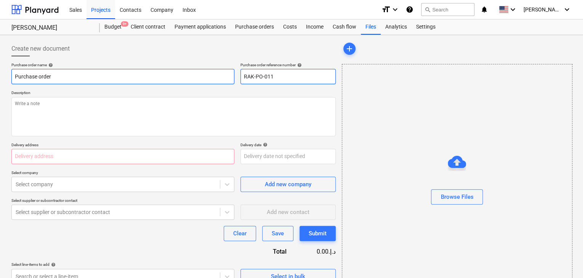
drag, startPoint x: 278, startPoint y: 78, endPoint x: 230, endPoint y: 73, distance: 47.9
click at [230, 73] on div "Purchase order name help Purchase order Purchase order reference number help RA…" at bounding box center [173, 73] width 324 height 22
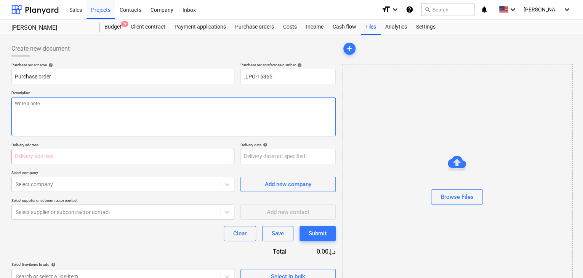
click at [131, 111] on textarea at bounding box center [173, 116] width 324 height 39
drag, startPoint x: 80, startPoint y: 158, endPoint x: 87, endPoint y: 146, distance: 14.0
click at [80, 158] on input "text" at bounding box center [122, 156] width 223 height 15
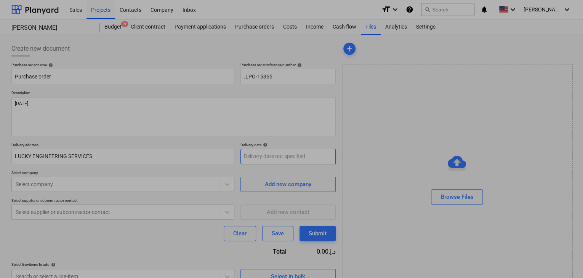
click at [252, 157] on body "Sales Projects Contacts Company Inbox format_size keyboard_arrow_down help sear…" at bounding box center [291, 139] width 583 height 278
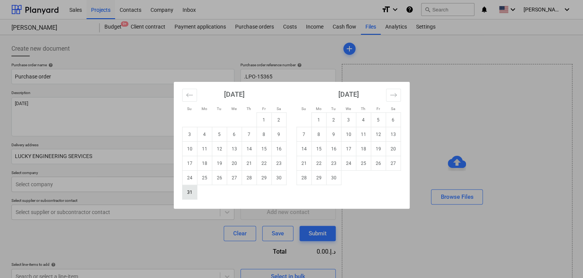
click at [194, 190] on td "31" at bounding box center [189, 192] width 15 height 14
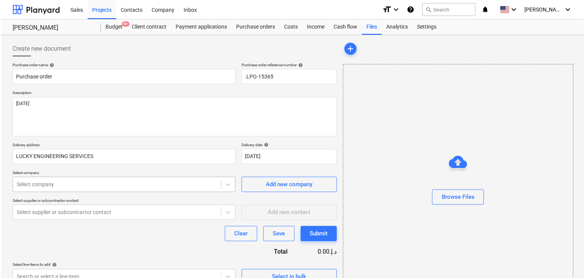
scroll to position [27, 0]
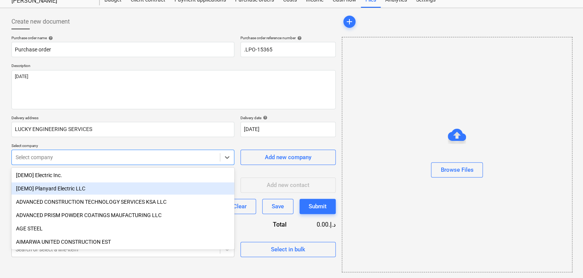
click at [154, 187] on body "Sales Projects Contacts Company Inbox format_size keyboard_arrow_down help sear…" at bounding box center [291, 112] width 583 height 278
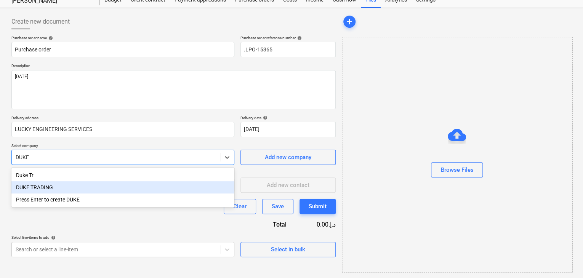
click at [114, 188] on div "DUKE TRADING" at bounding box center [122, 187] width 223 height 12
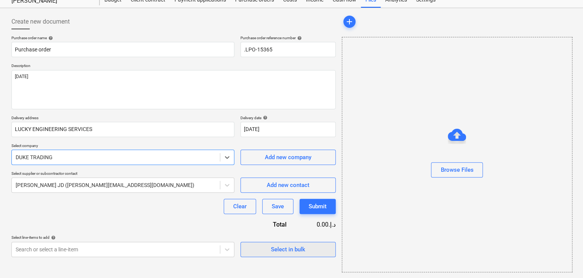
click at [307, 252] on span "Select in bulk" at bounding box center [288, 250] width 76 height 10
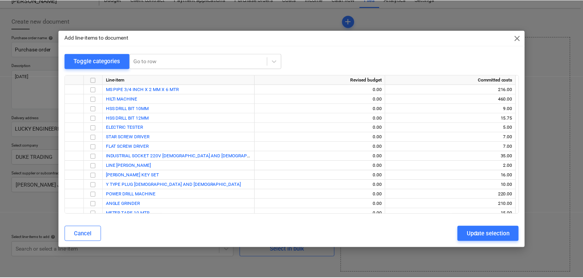
scroll to position [109, 0]
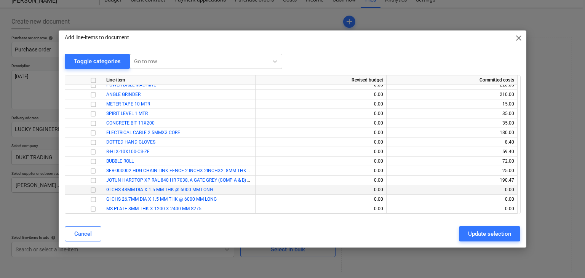
click at [96, 188] on input "checkbox" at bounding box center [93, 190] width 9 height 9
click at [91, 200] on input "checkbox" at bounding box center [93, 199] width 9 height 9
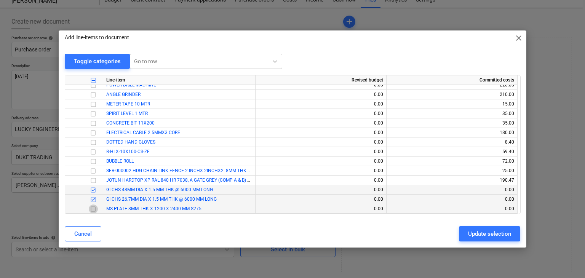
click at [93, 207] on input "checkbox" at bounding box center [93, 209] width 9 height 9
click at [495, 237] on div "Update selection" at bounding box center [489, 234] width 43 height 10
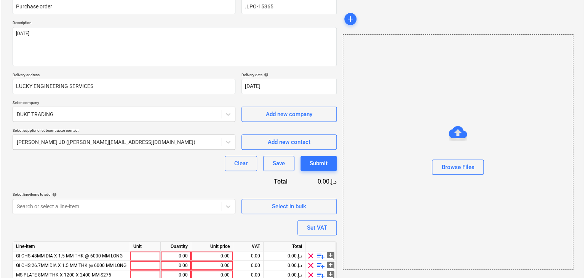
scroll to position [102, 0]
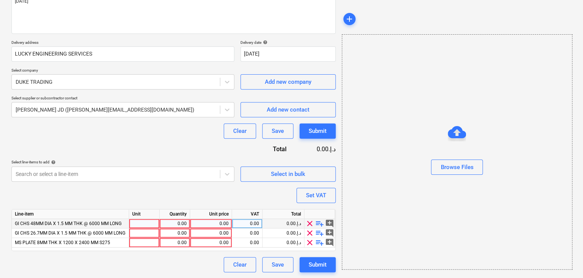
click at [146, 226] on div at bounding box center [144, 224] width 30 height 10
click at [172, 220] on div "0.00" at bounding box center [175, 224] width 24 height 10
click at [204, 219] on div "0.00" at bounding box center [210, 224] width 35 height 10
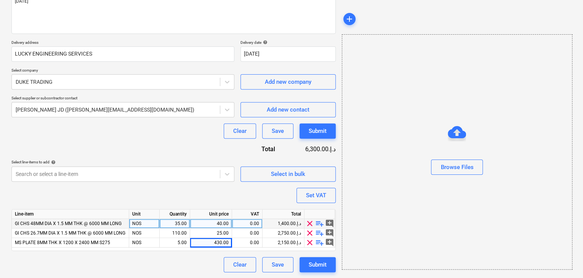
click at [356, 208] on div "Browse Files" at bounding box center [457, 151] width 230 height 235
click at [325, 194] on div "Set VAT" at bounding box center [316, 195] width 20 height 10
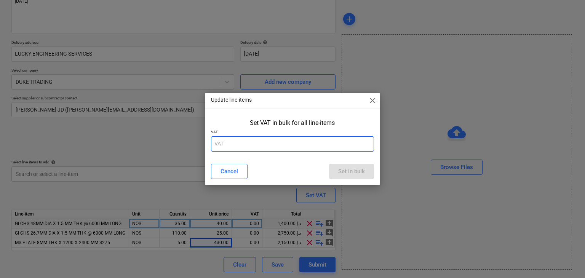
click at [254, 139] on input "text" at bounding box center [292, 143] width 163 height 15
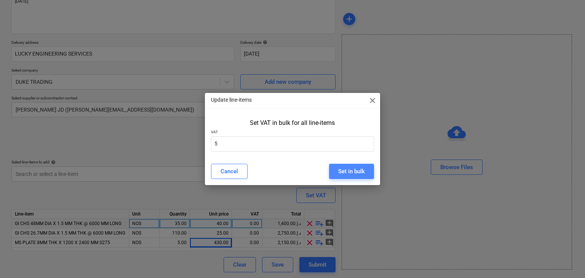
click at [342, 171] on div "Set in bulk" at bounding box center [351, 171] width 27 height 10
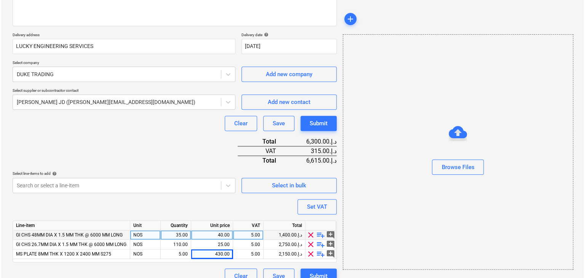
scroll to position [122, 0]
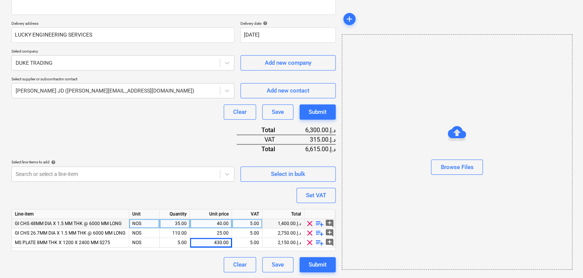
click at [315, 275] on div "Create new document Purchase order name help Purchase order Purchase order refe…" at bounding box center [173, 96] width 330 height 359
click at [315, 267] on div "Submit" at bounding box center [318, 265] width 18 height 10
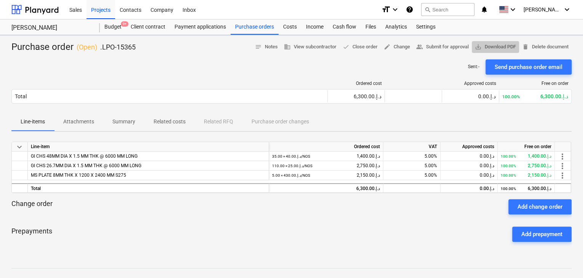
click at [512, 41] on button "save_alt Download PDF" at bounding box center [495, 47] width 47 height 12
